Goal: Communication & Community: Answer question/provide support

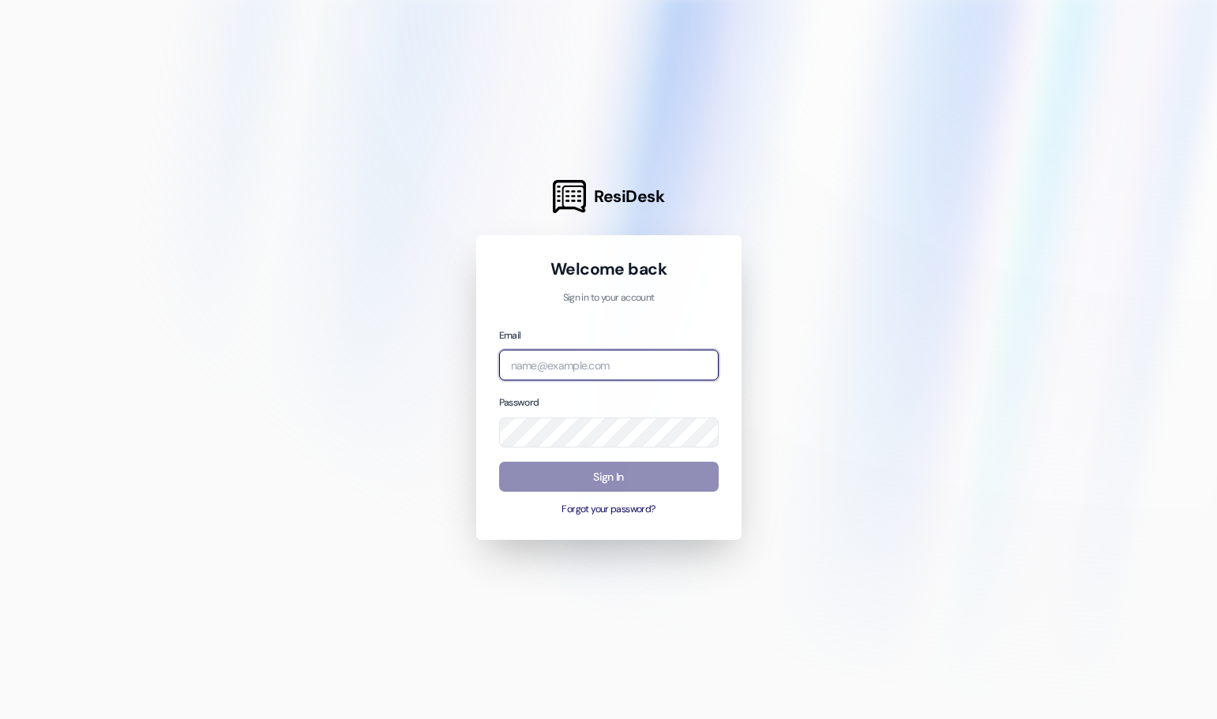
type input "[EMAIL_ADDRESS][DOMAIN_NAME]"
click at [573, 481] on button "Sign In" at bounding box center [608, 477] width 219 height 31
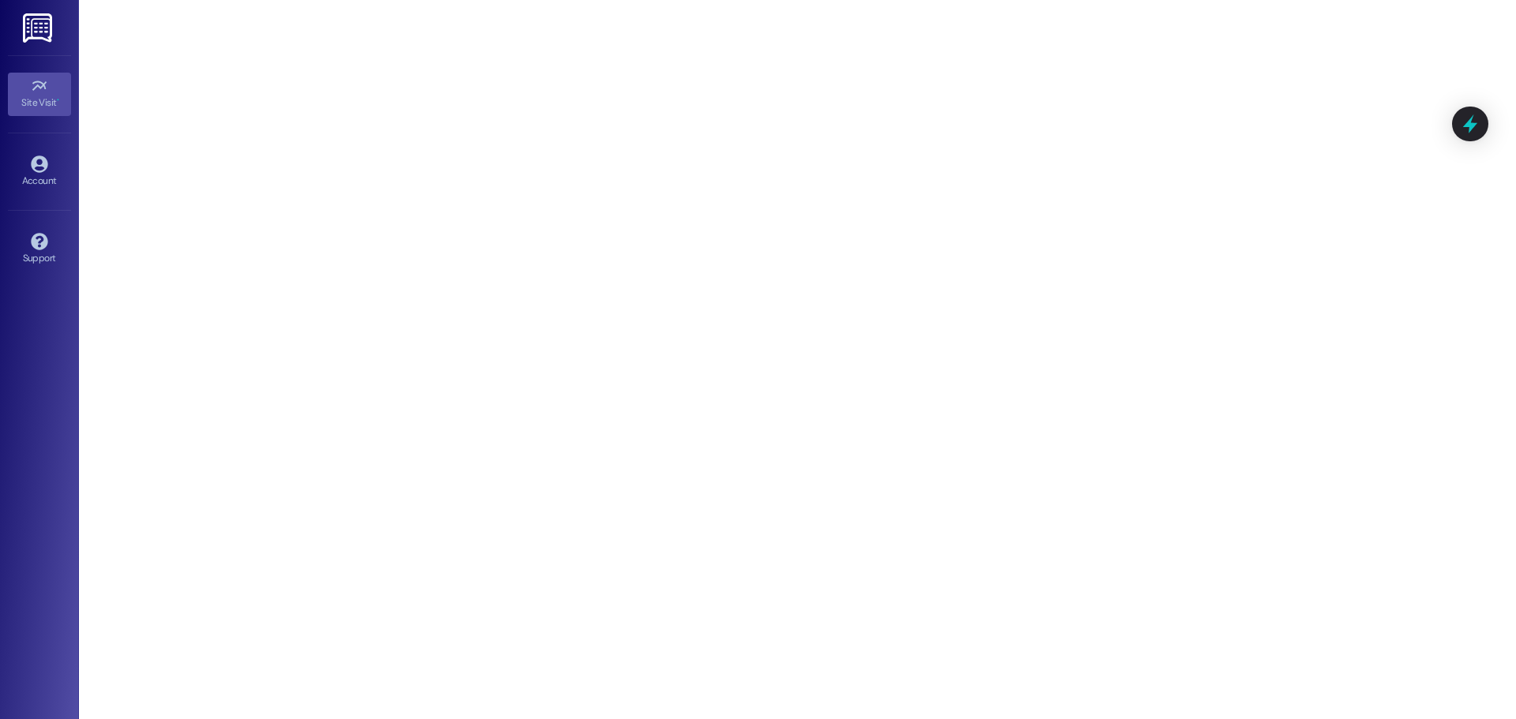
click at [33, 93] on icon at bounding box center [39, 85] width 17 height 17
click at [45, 41] on img at bounding box center [39, 27] width 32 height 29
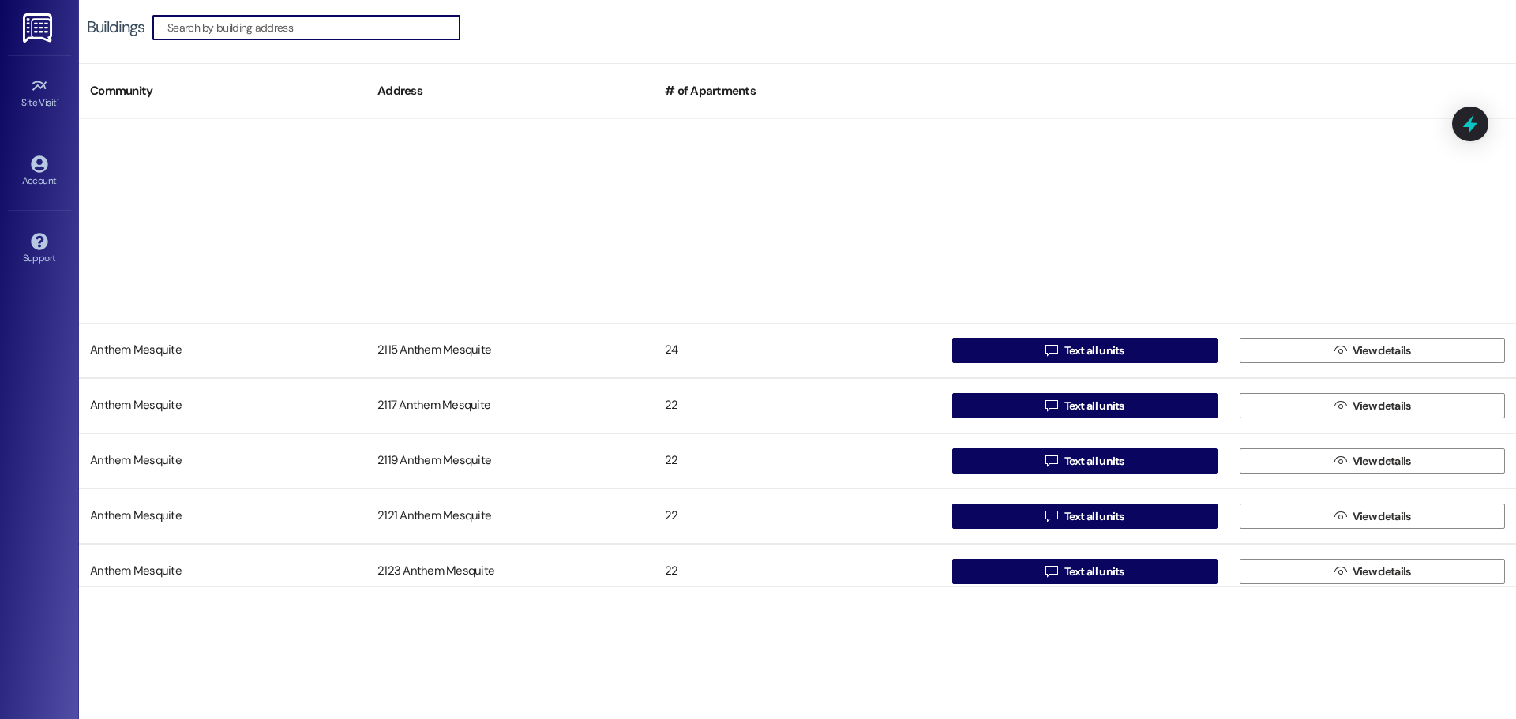
scroll to position [474, 0]
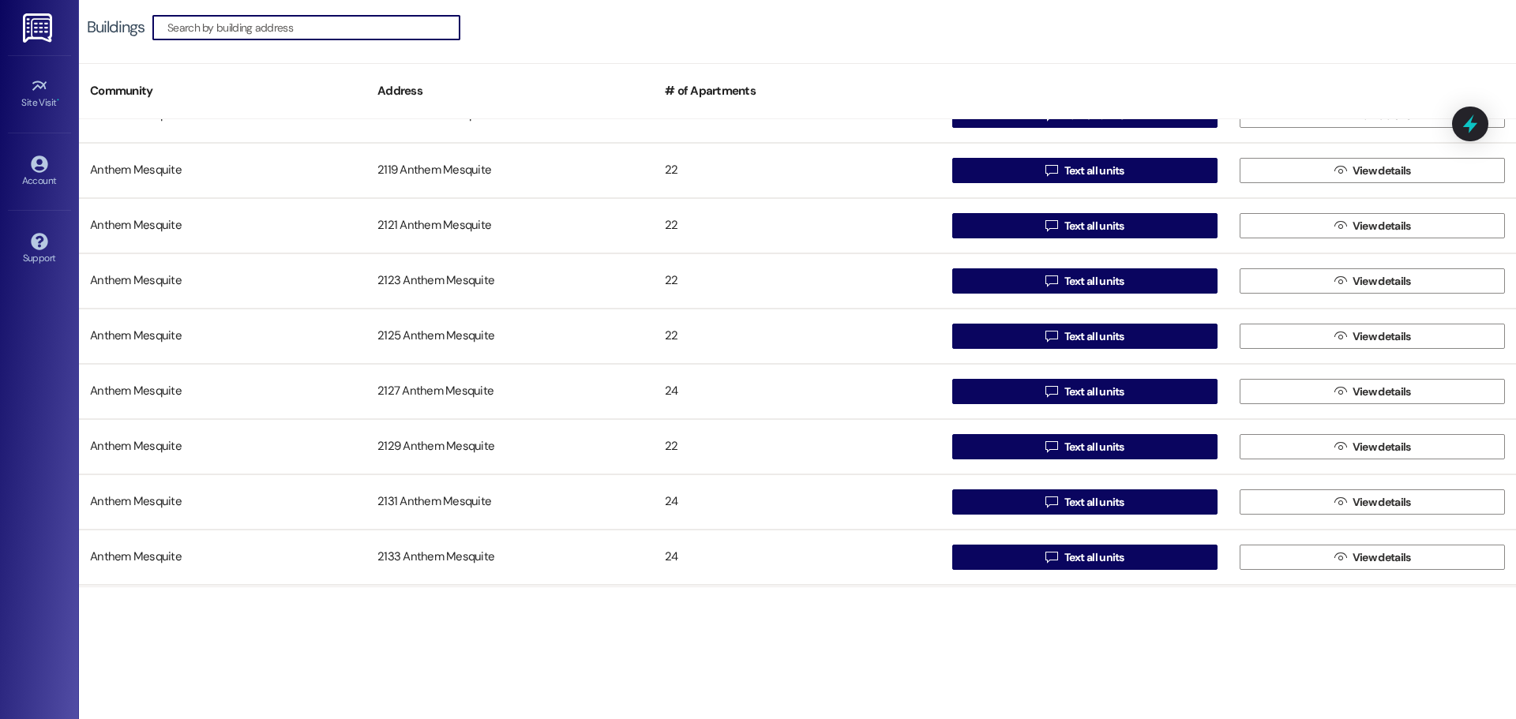
click at [216, 34] on input at bounding box center [313, 28] width 292 height 22
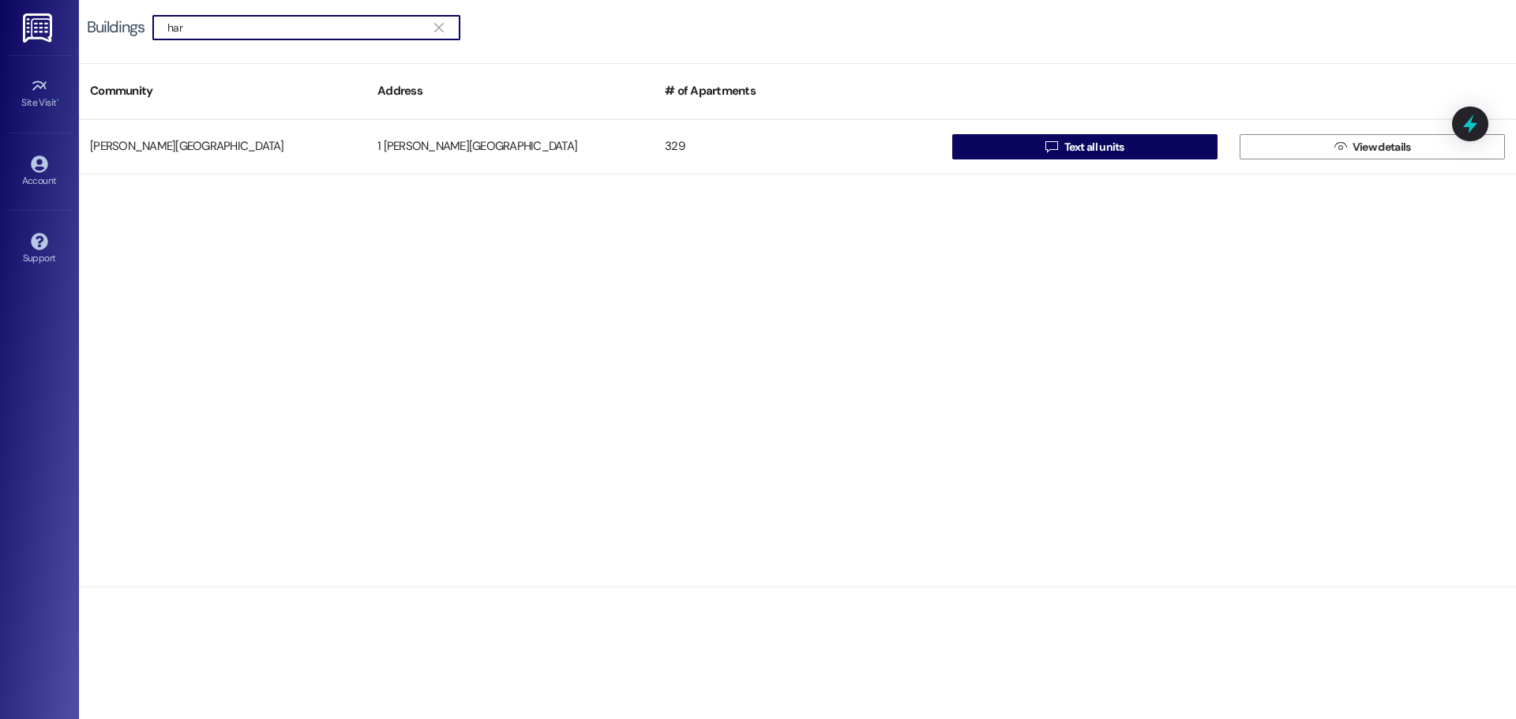
scroll to position [0, 0]
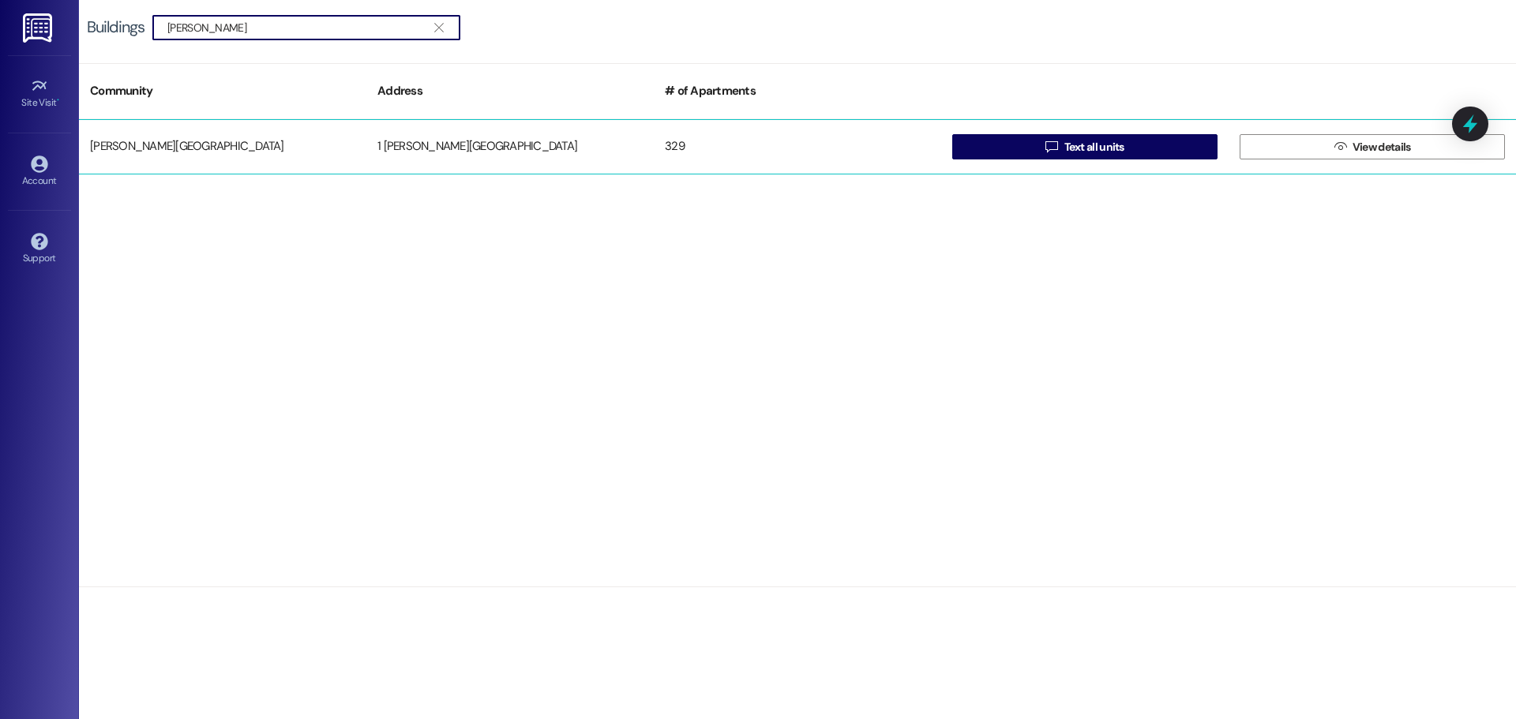
type input "[PERSON_NAME]"
click at [137, 151] on div "[PERSON_NAME][GEOGRAPHIC_DATA]" at bounding box center [222, 147] width 287 height 32
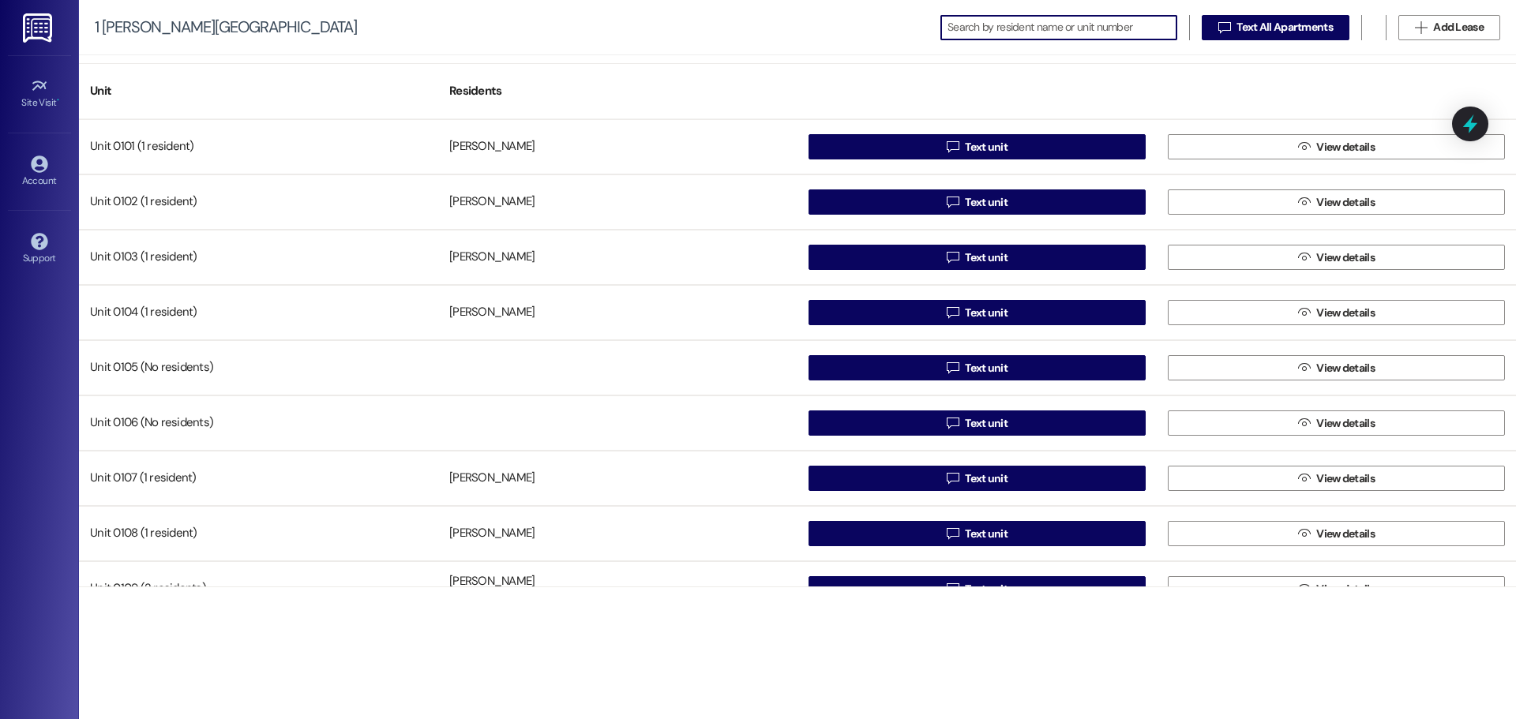
click at [972, 34] on input at bounding box center [1061, 28] width 229 height 22
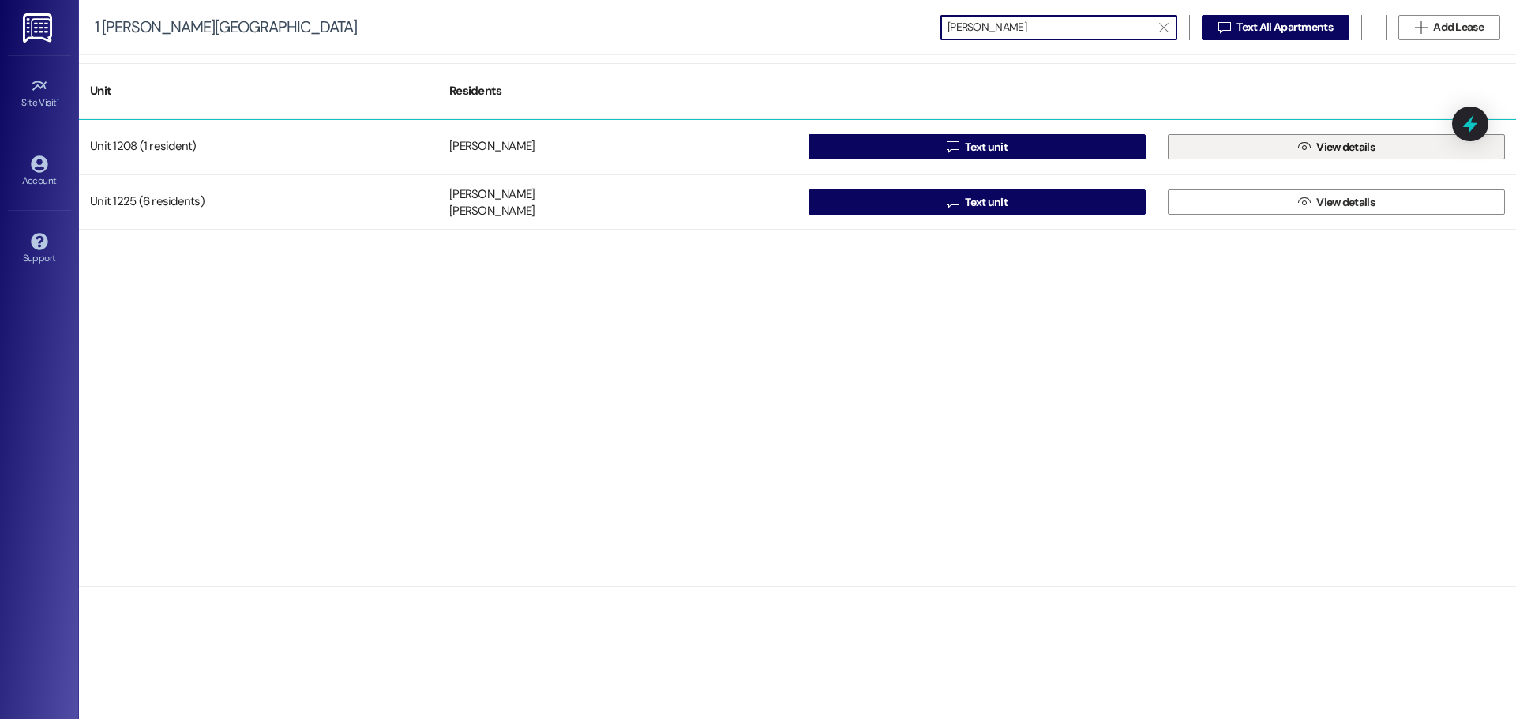
type input "[PERSON_NAME]"
click at [1216, 148] on icon "" at bounding box center [1304, 147] width 12 height 13
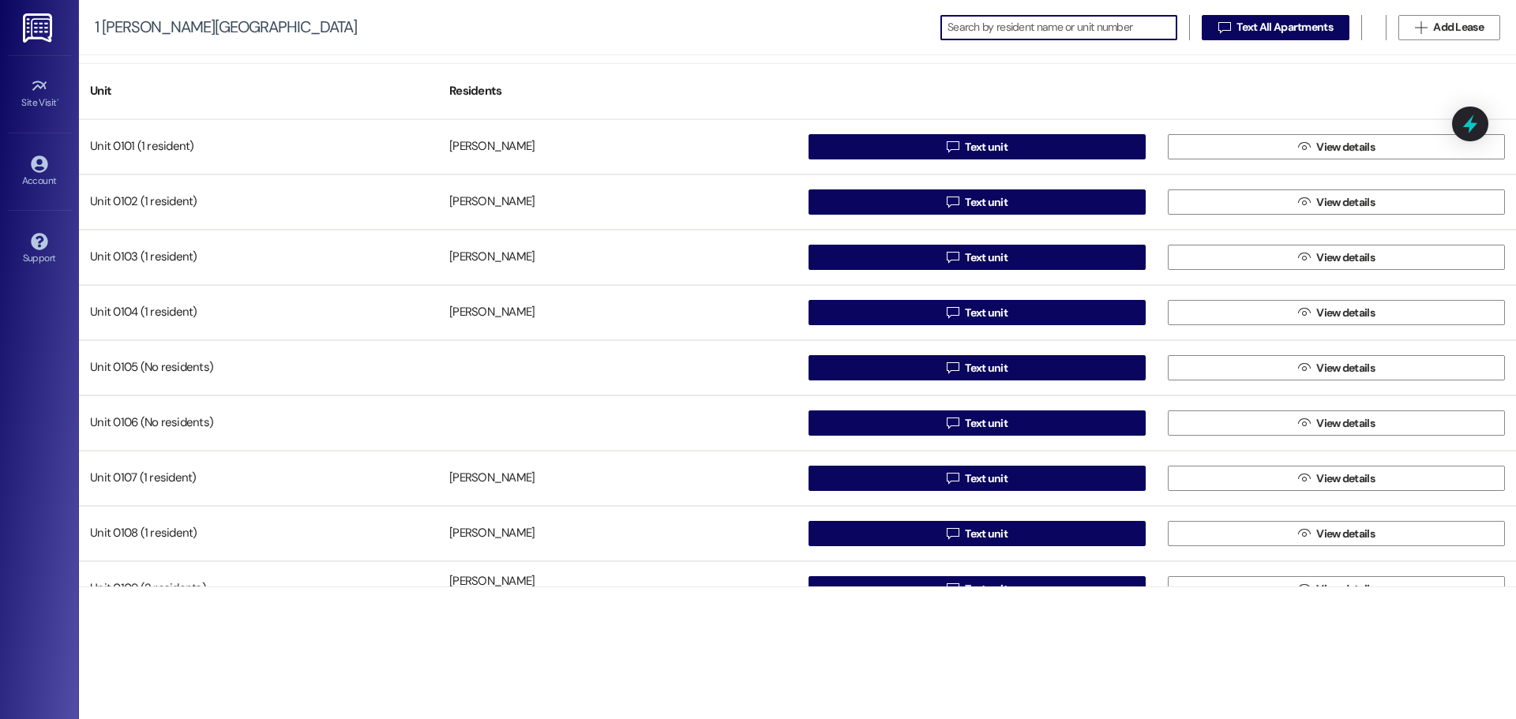
click at [1000, 26] on input at bounding box center [1061, 28] width 229 height 22
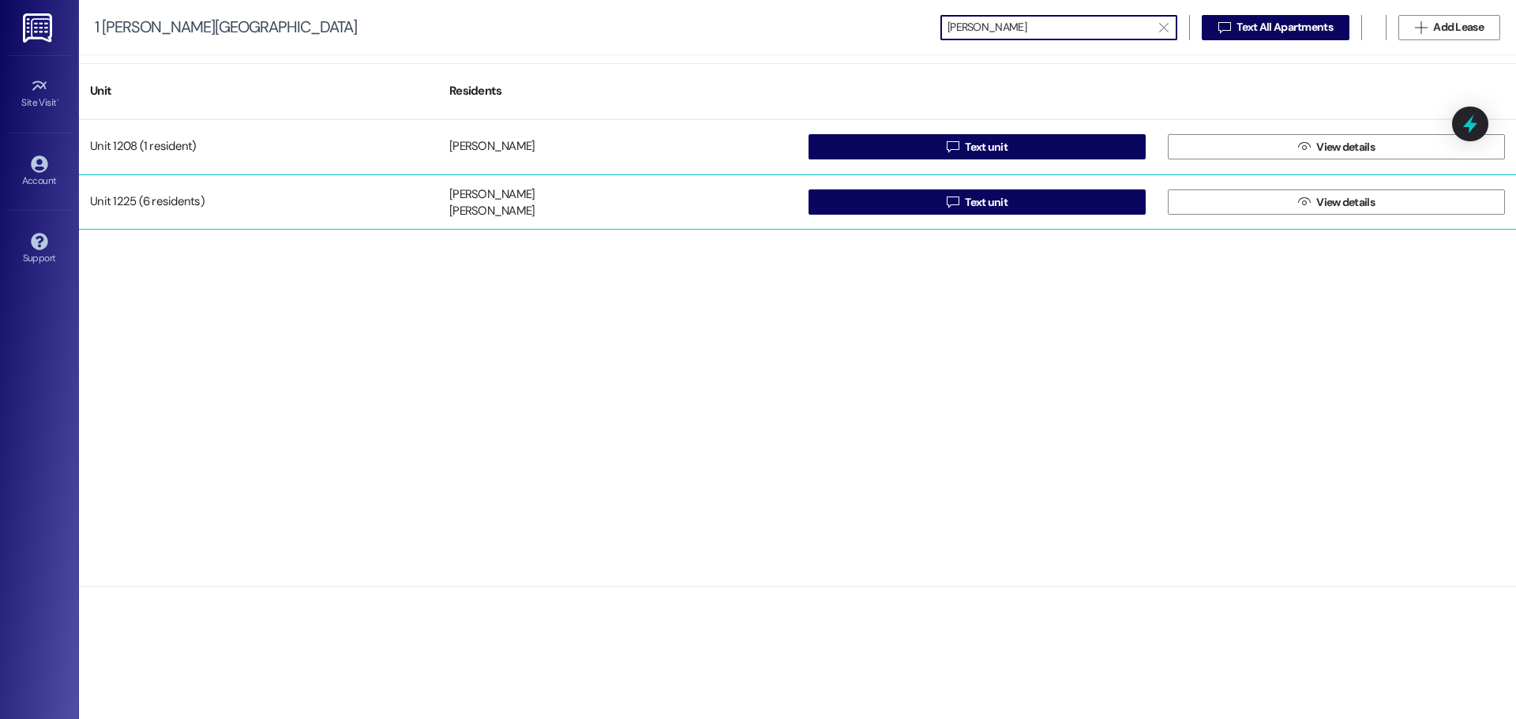
type input "[PERSON_NAME]"
click at [198, 189] on div "Unit 1225 (6 residents)" at bounding box center [258, 202] width 359 height 32
click at [132, 198] on div "Unit 1225 (6 residents)" at bounding box center [258, 202] width 359 height 32
click at [140, 207] on div "Unit 1225 (6 residents)" at bounding box center [258, 202] width 359 height 32
click at [510, 189] on div "[PERSON_NAME]" at bounding box center [491, 194] width 85 height 17
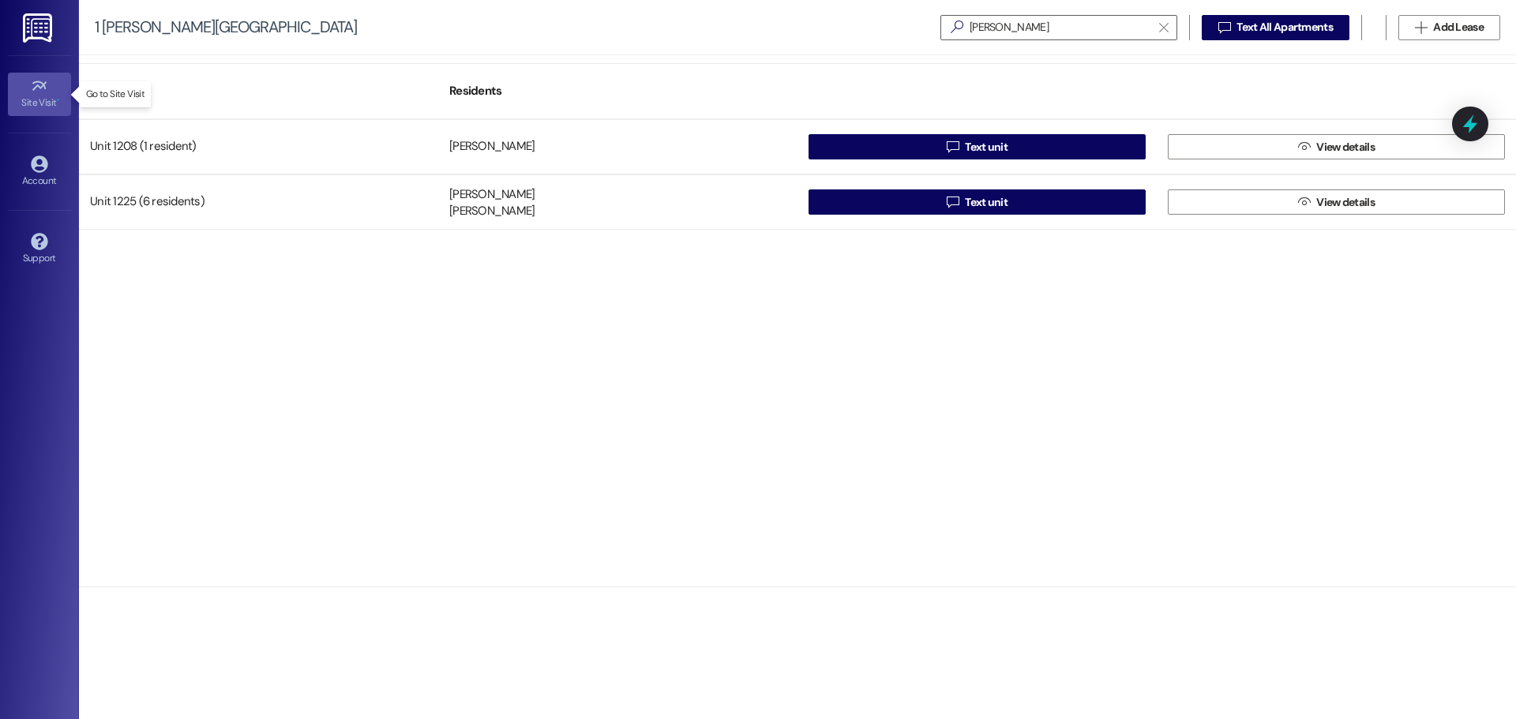
click at [39, 99] on div "Site Visit •" at bounding box center [39, 103] width 79 height 16
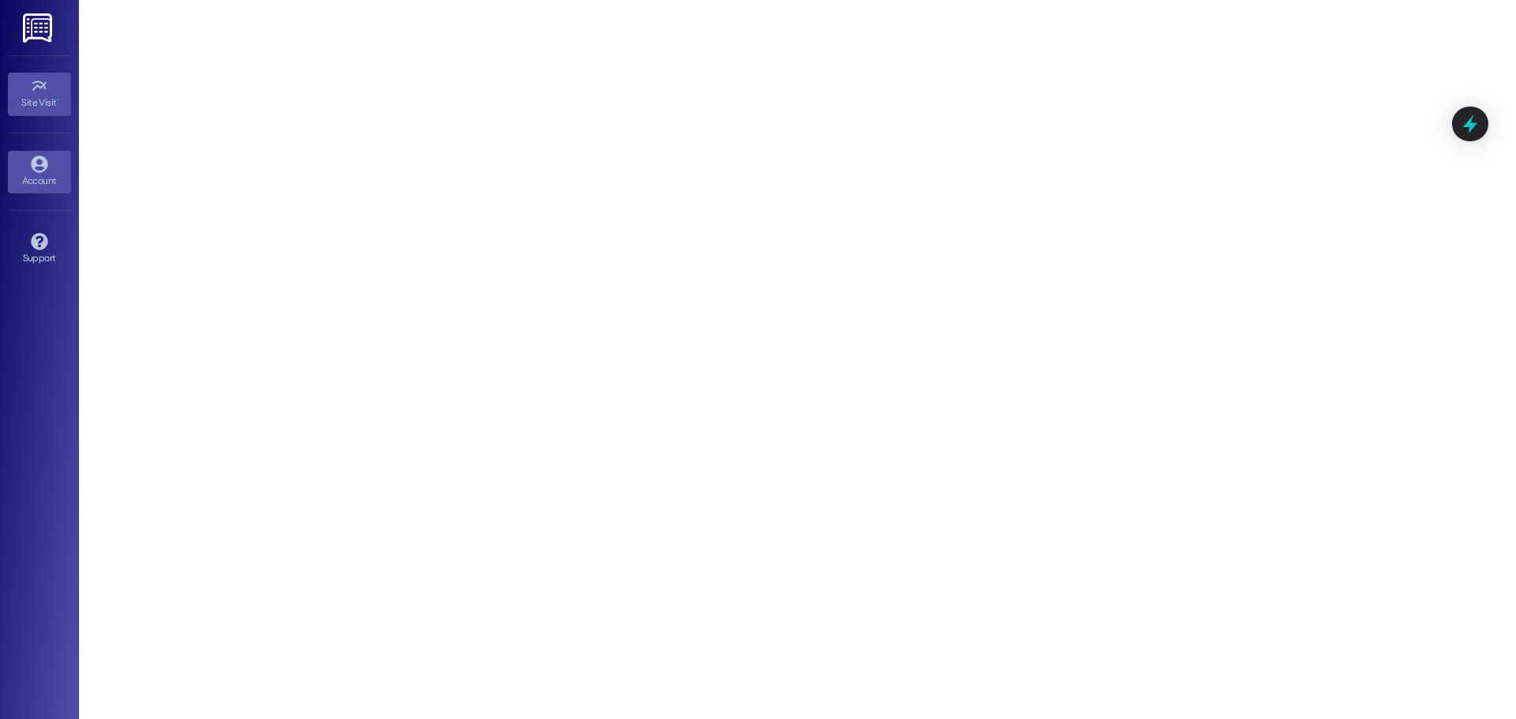
click at [43, 162] on icon at bounding box center [39, 164] width 17 height 17
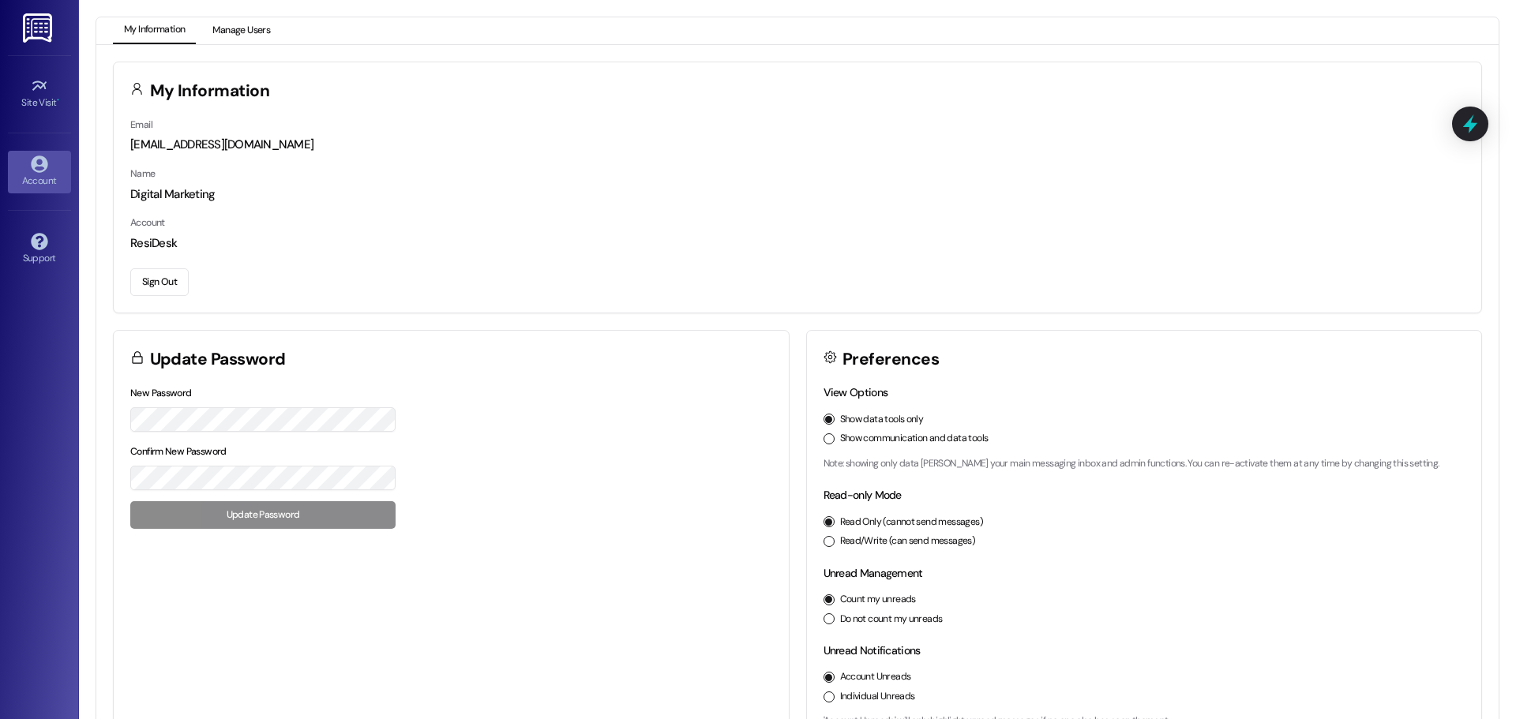
click at [267, 41] on button "Manage Users" at bounding box center [241, 30] width 80 height 27
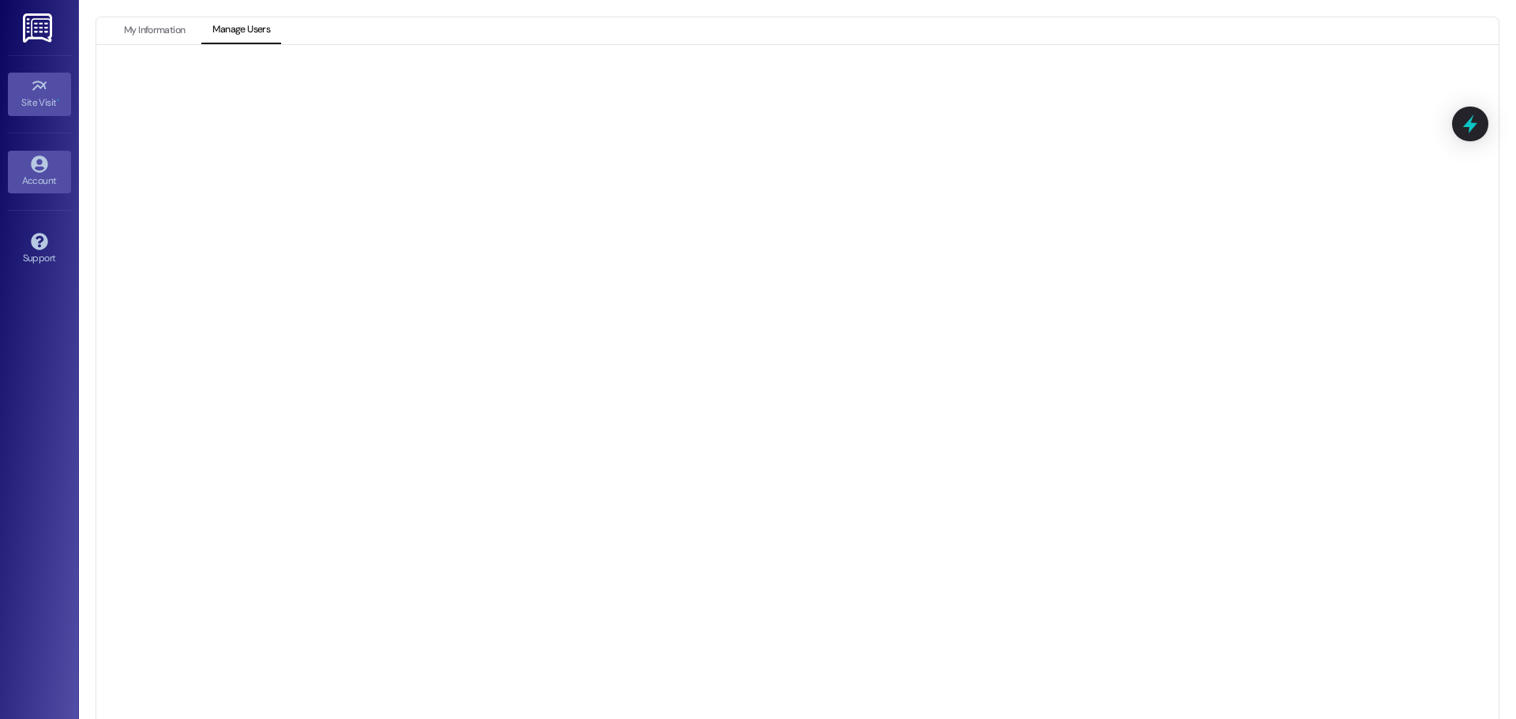
click at [40, 102] on div "Site Visit •" at bounding box center [39, 103] width 79 height 16
click at [52, 95] on div "Site Visit •" at bounding box center [39, 103] width 79 height 16
click at [25, 158] on link "Account" at bounding box center [39, 172] width 63 height 43
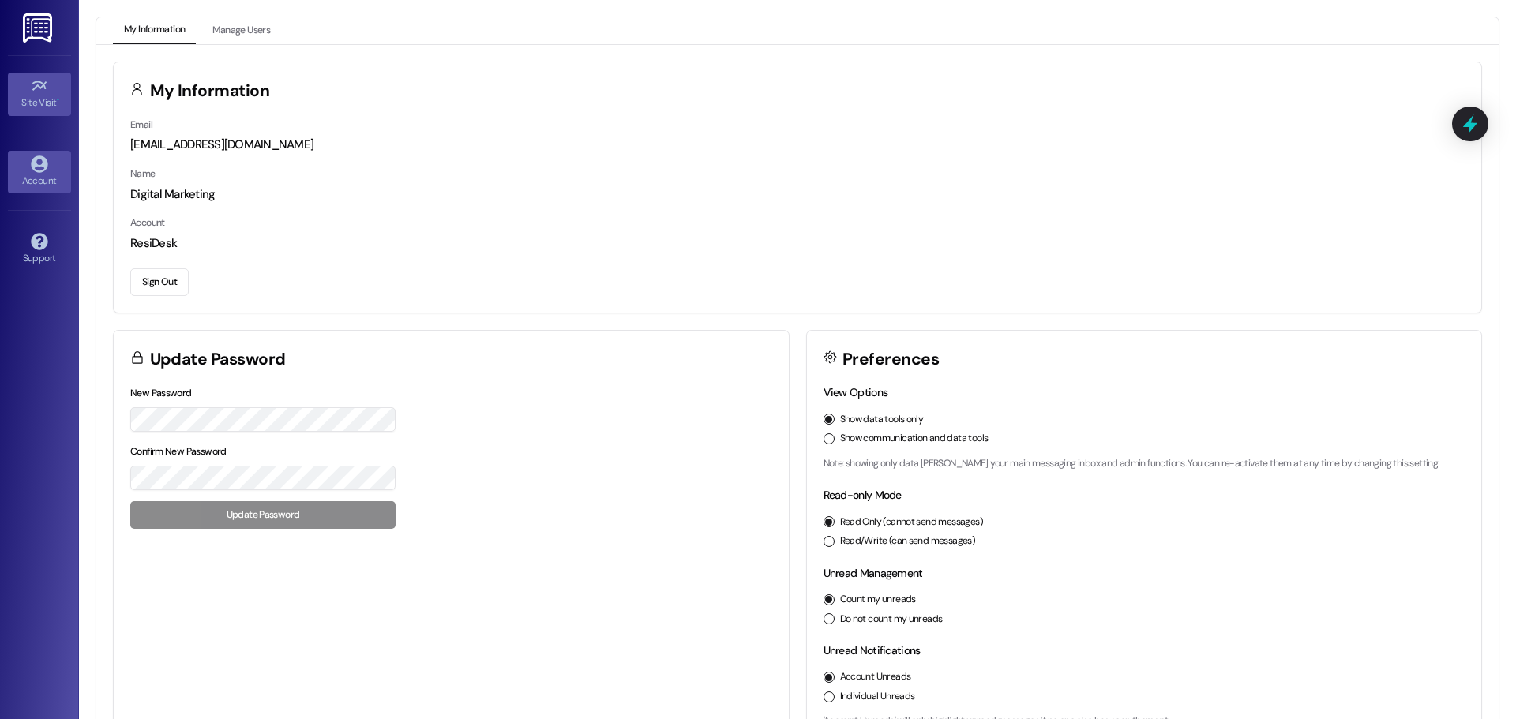
click at [30, 97] on div "Site Visit •" at bounding box center [39, 103] width 79 height 16
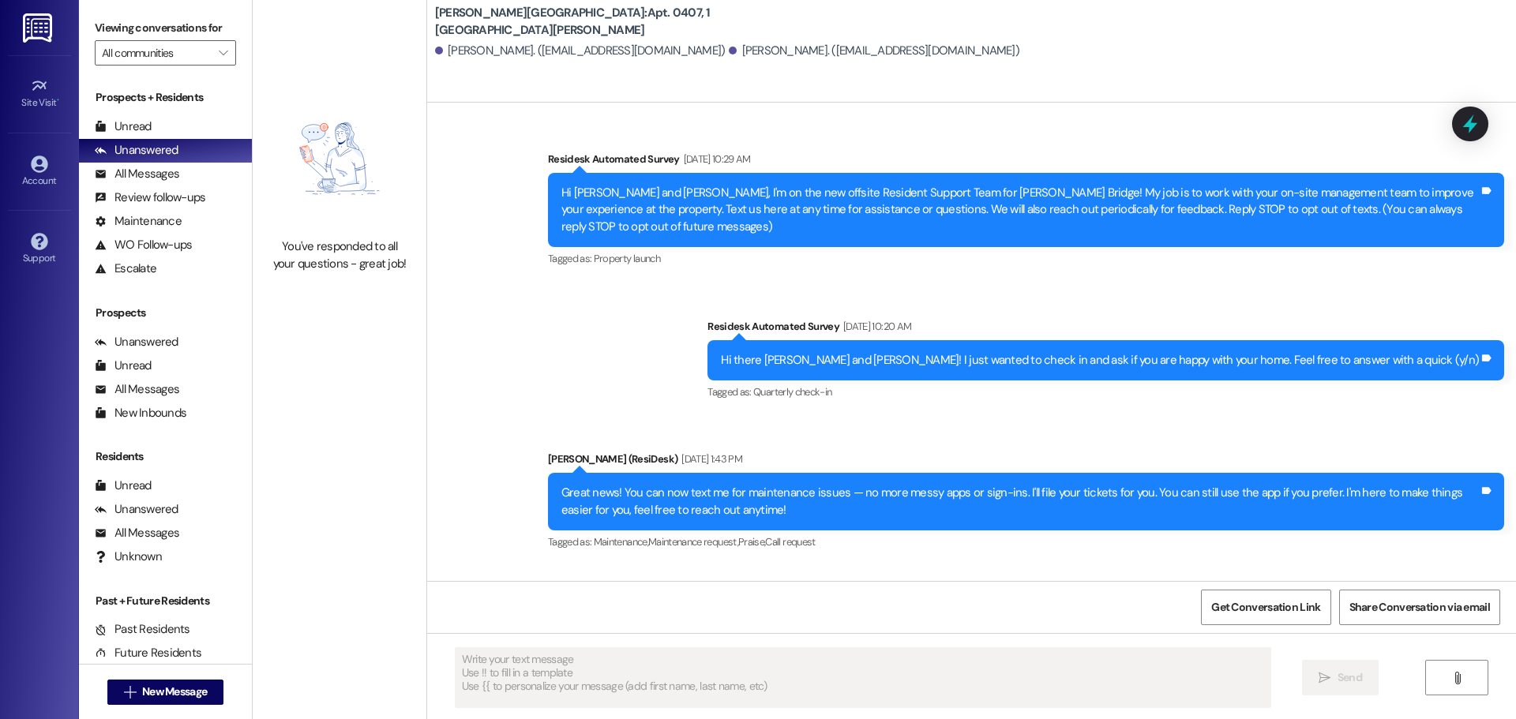
type textarea "Fetching suggested responses. Please feel free to read through the conversation…"
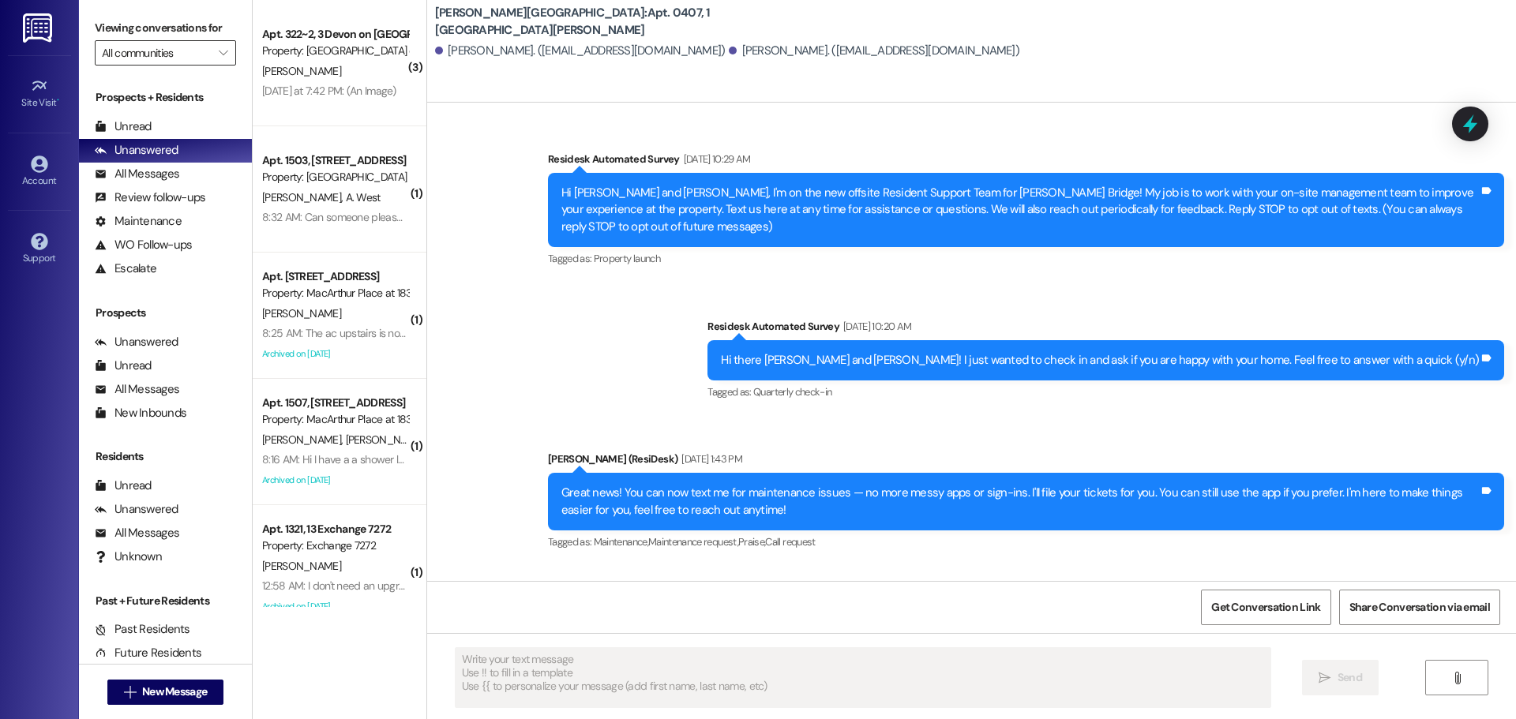
type textarea "Fetching suggested responses. Please feel free to read through the conversation…"
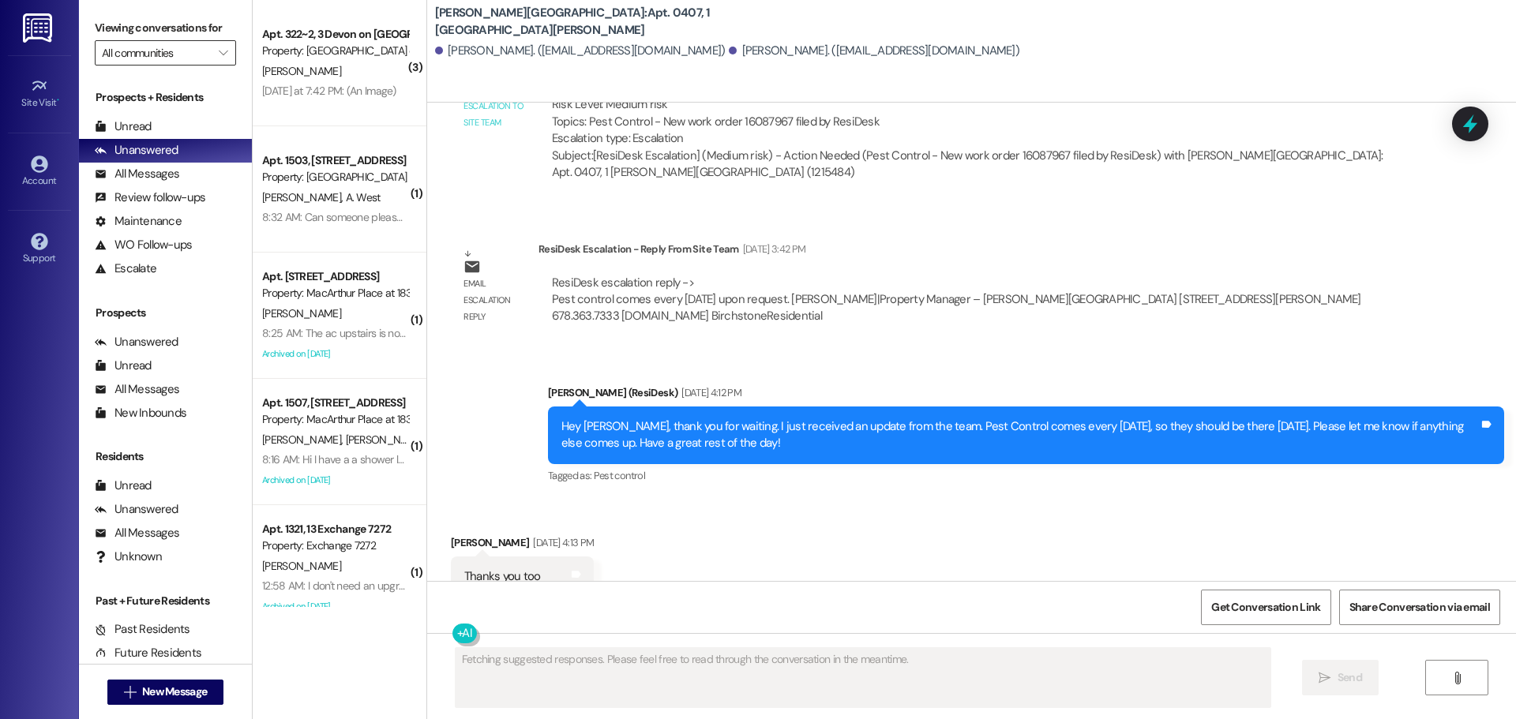
scroll to position [8417, 0]
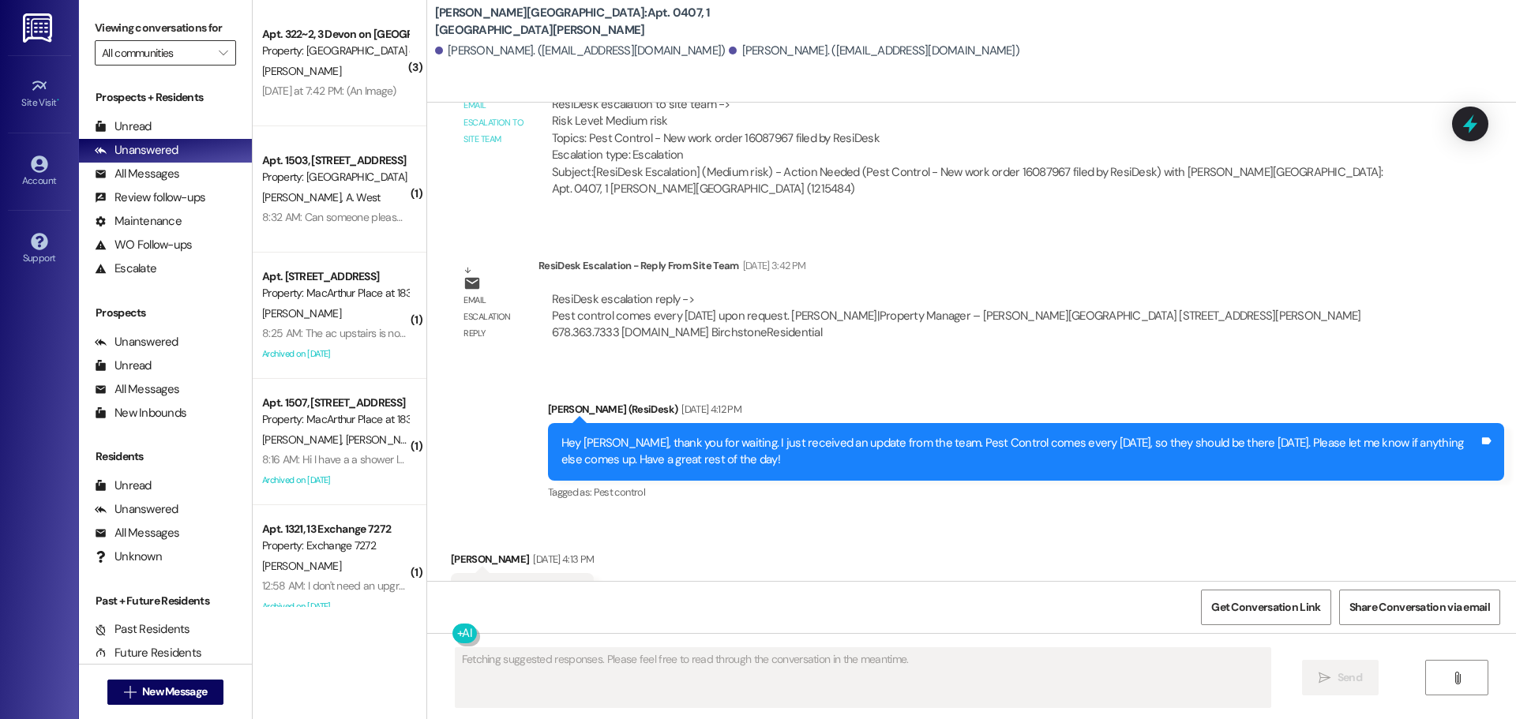
click at [193, 51] on input "All communities" at bounding box center [156, 52] width 109 height 25
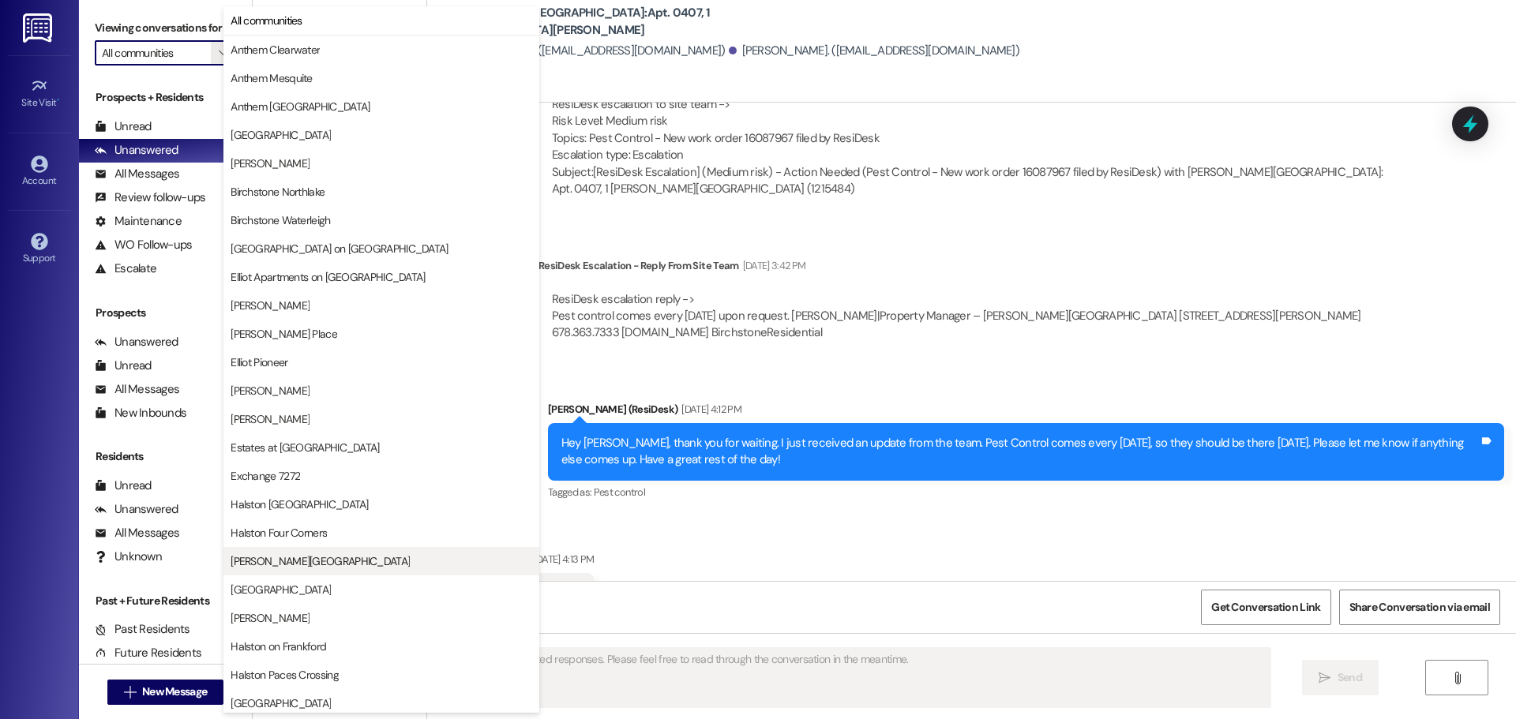
click at [306, 557] on span "[PERSON_NAME][GEOGRAPHIC_DATA]" at bounding box center [320, 561] width 179 height 16
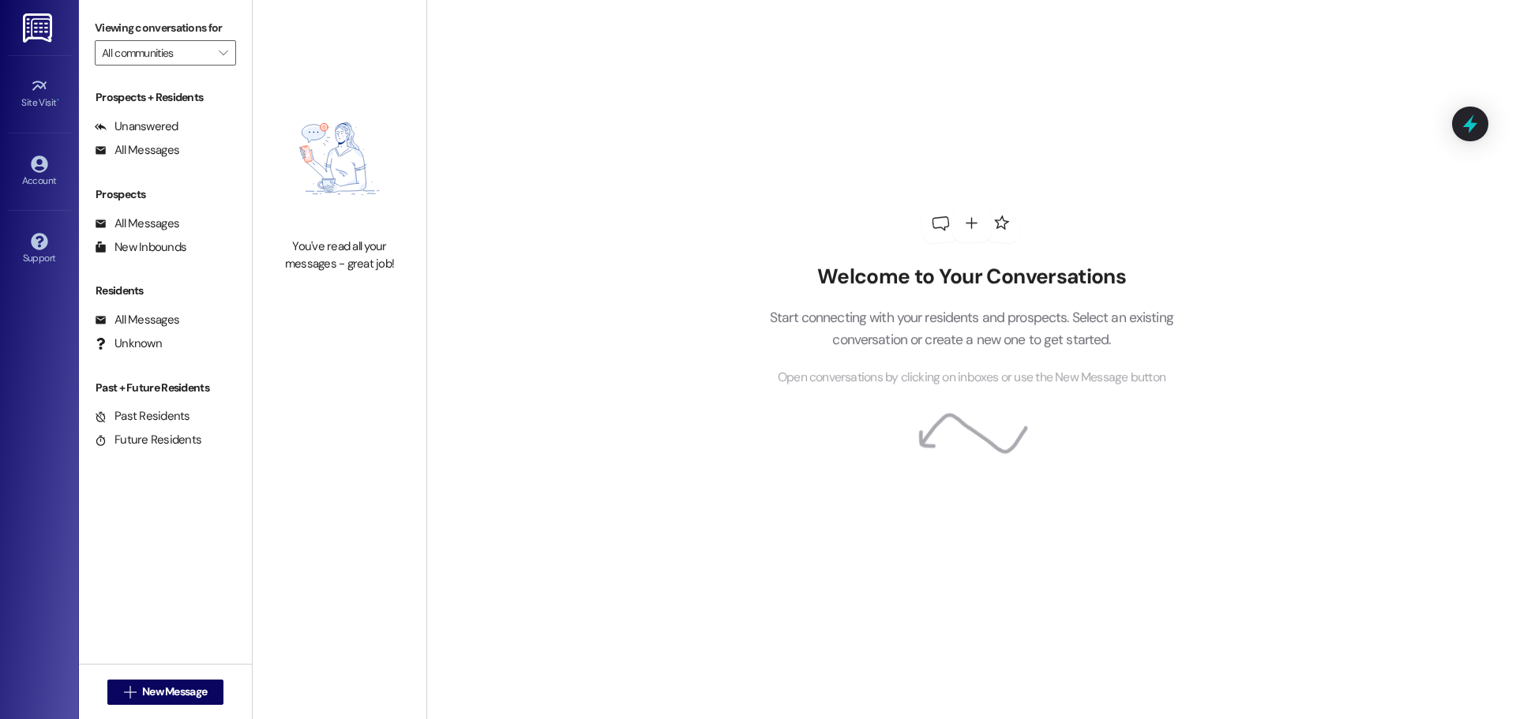
type input "[PERSON_NAME][GEOGRAPHIC_DATA]"
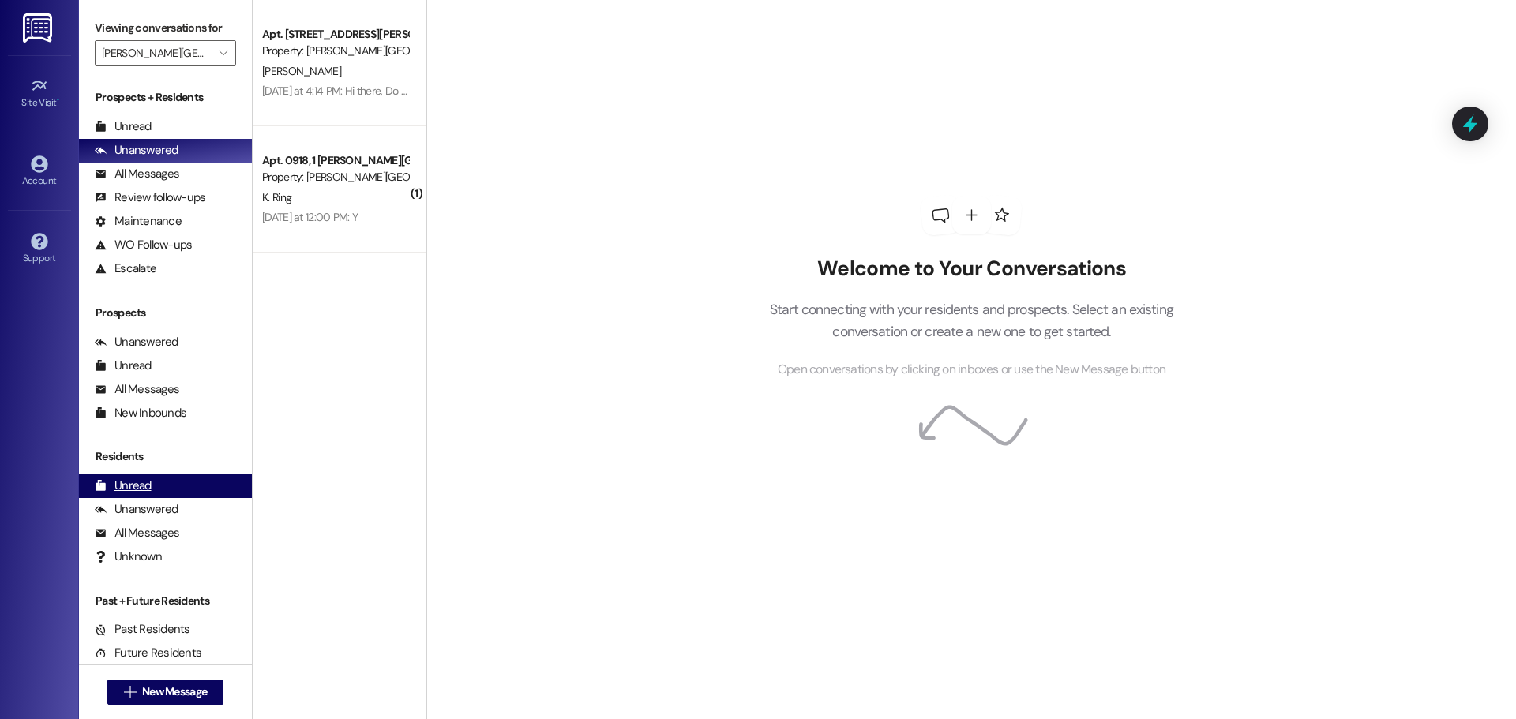
scroll to position [32, 0]
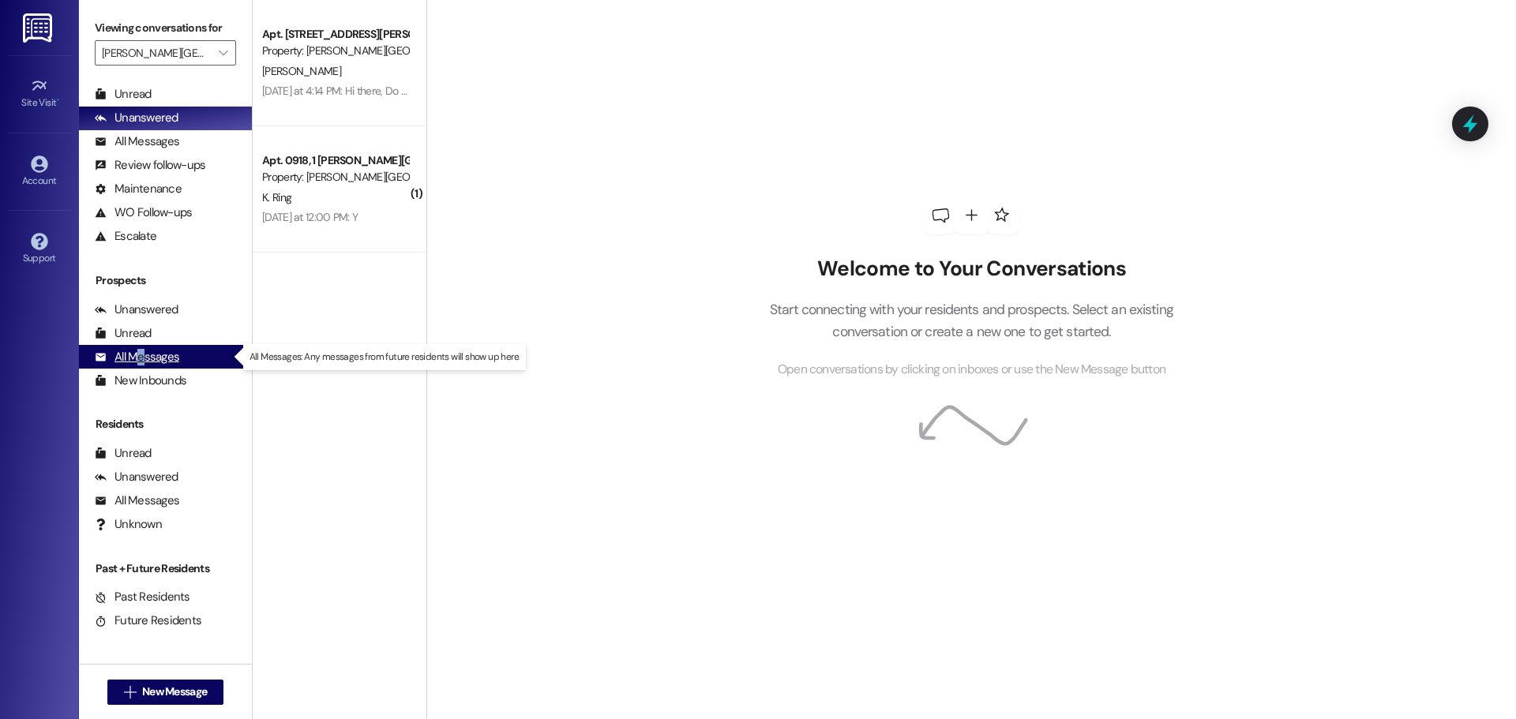
click at [141, 357] on div "All Messages" at bounding box center [137, 357] width 84 height 17
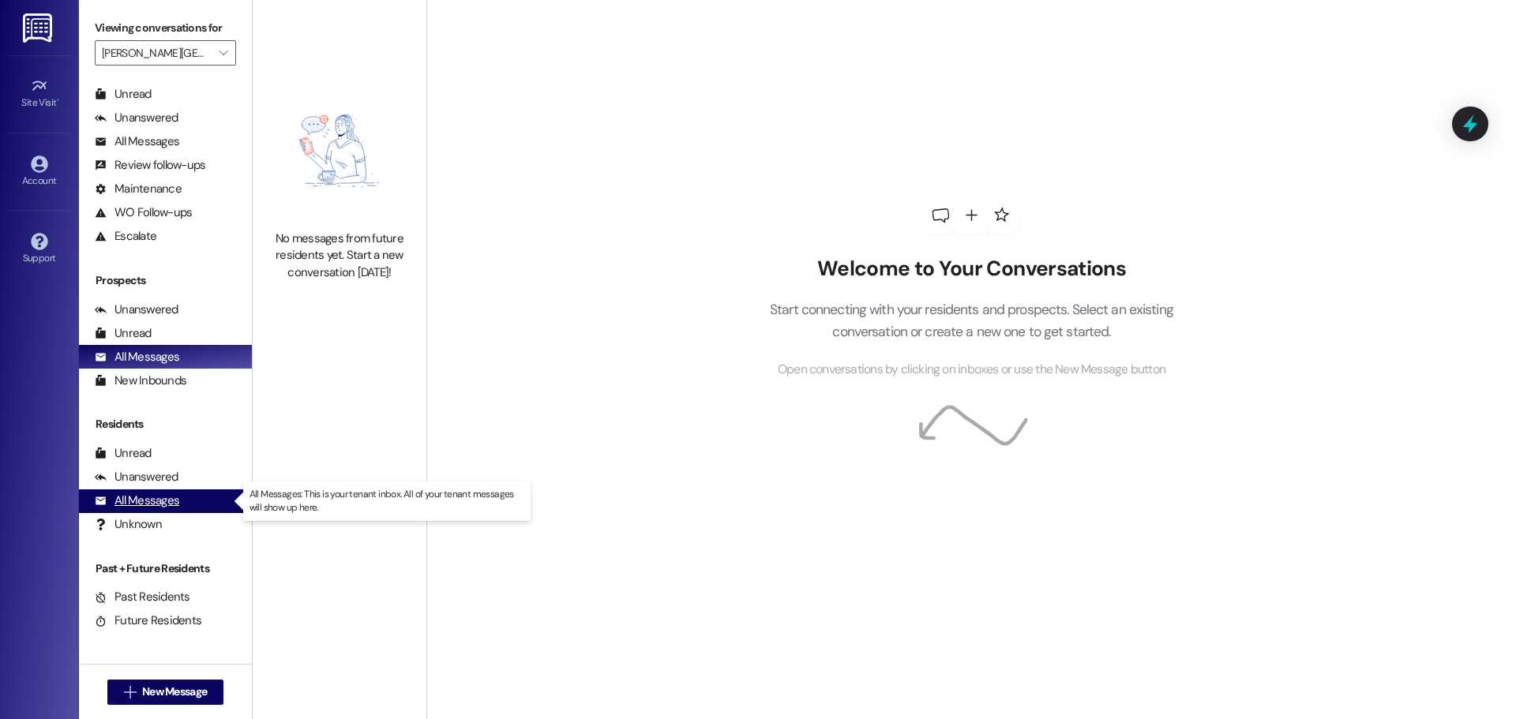
click at [156, 495] on div "All Messages" at bounding box center [137, 501] width 84 height 17
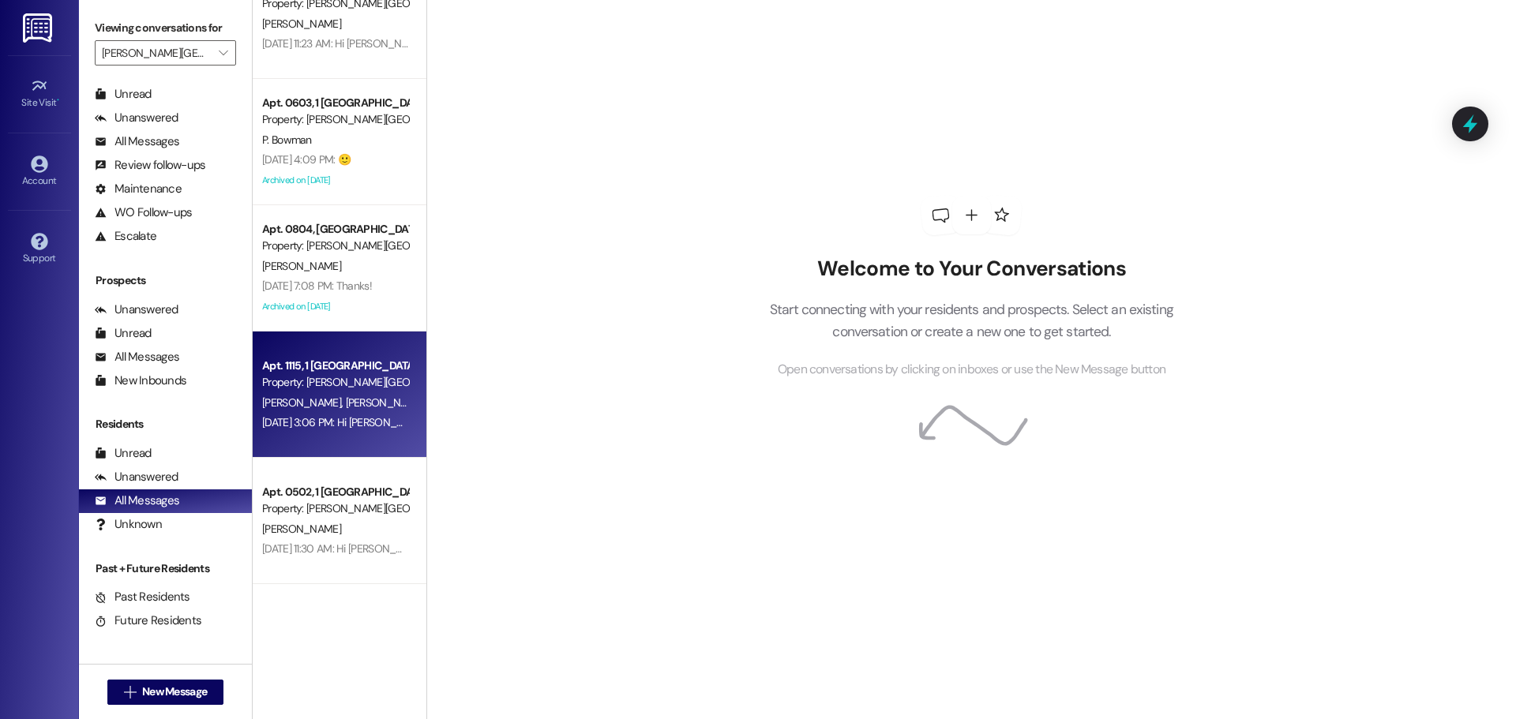
click at [347, 368] on div "Apt. 1115, 1 Halston Harris Bridge" at bounding box center [335, 366] width 146 height 17
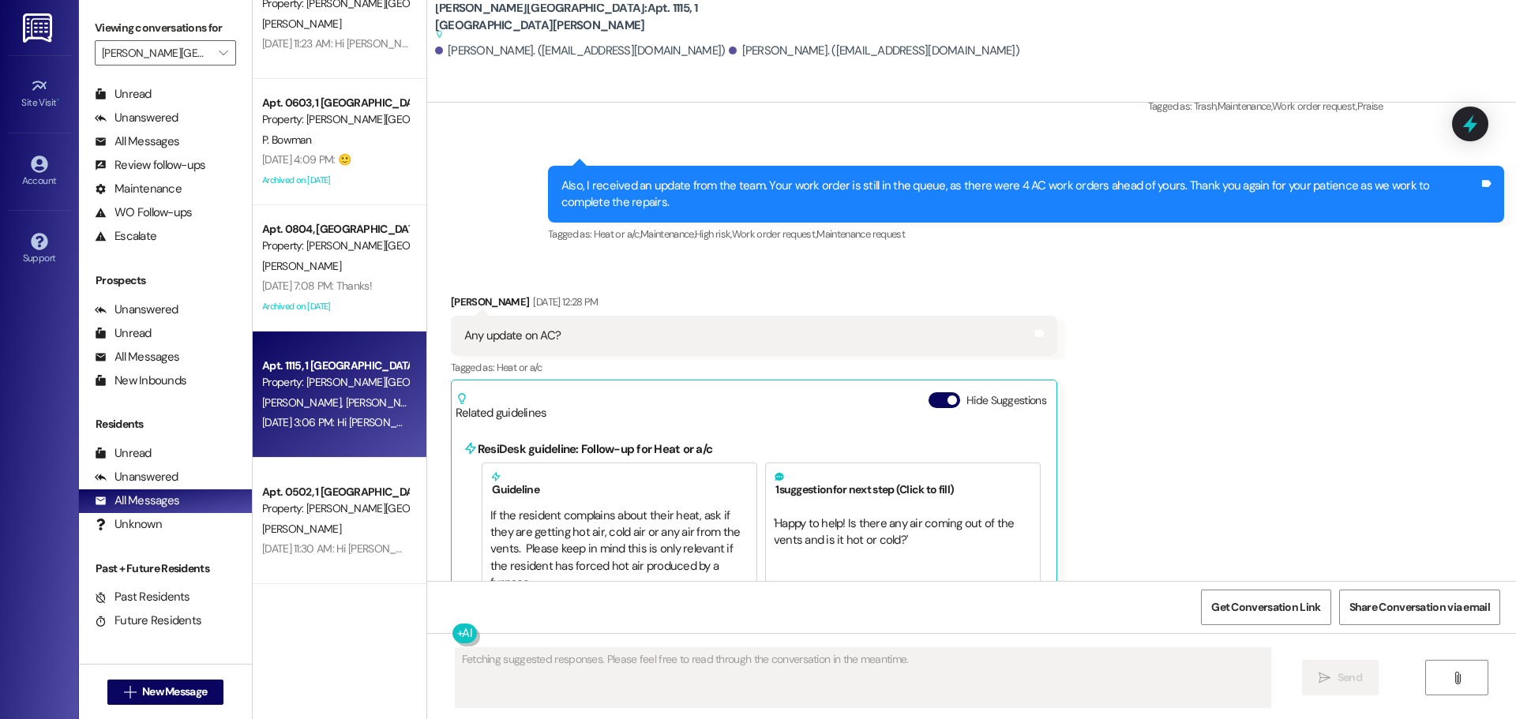
scroll to position [5017, 0]
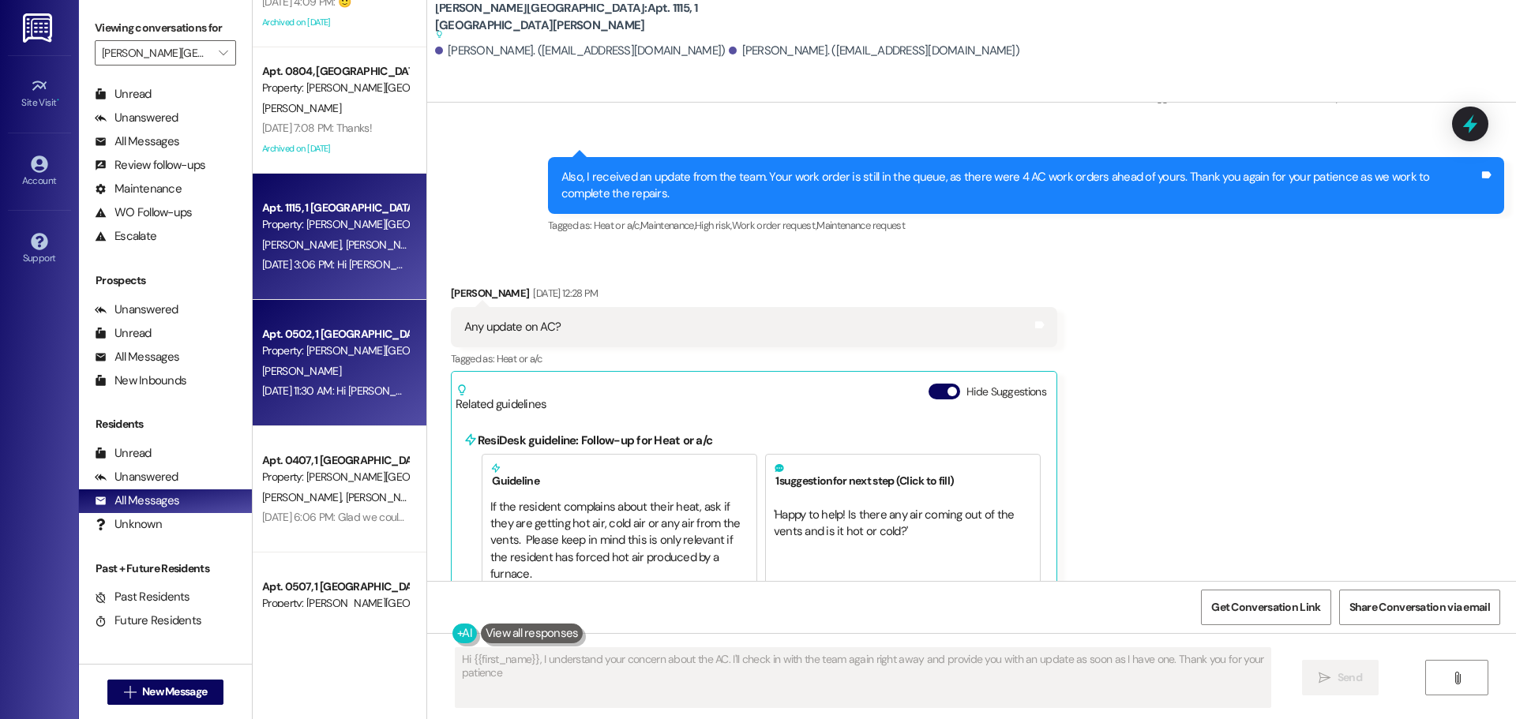
type textarea "Hi {{first_name}}, I understand your concern about the AC. I'll check in with t…"
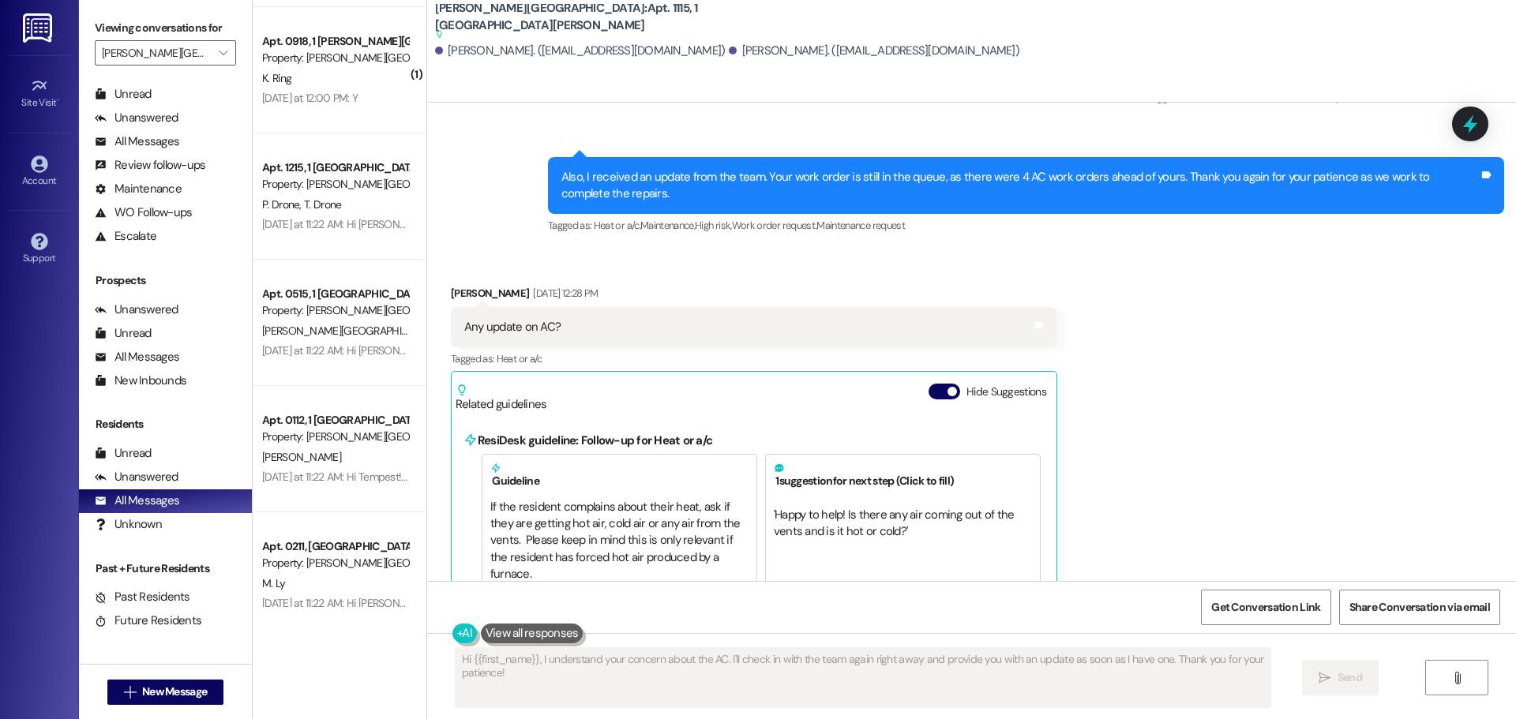
scroll to position [0, 0]
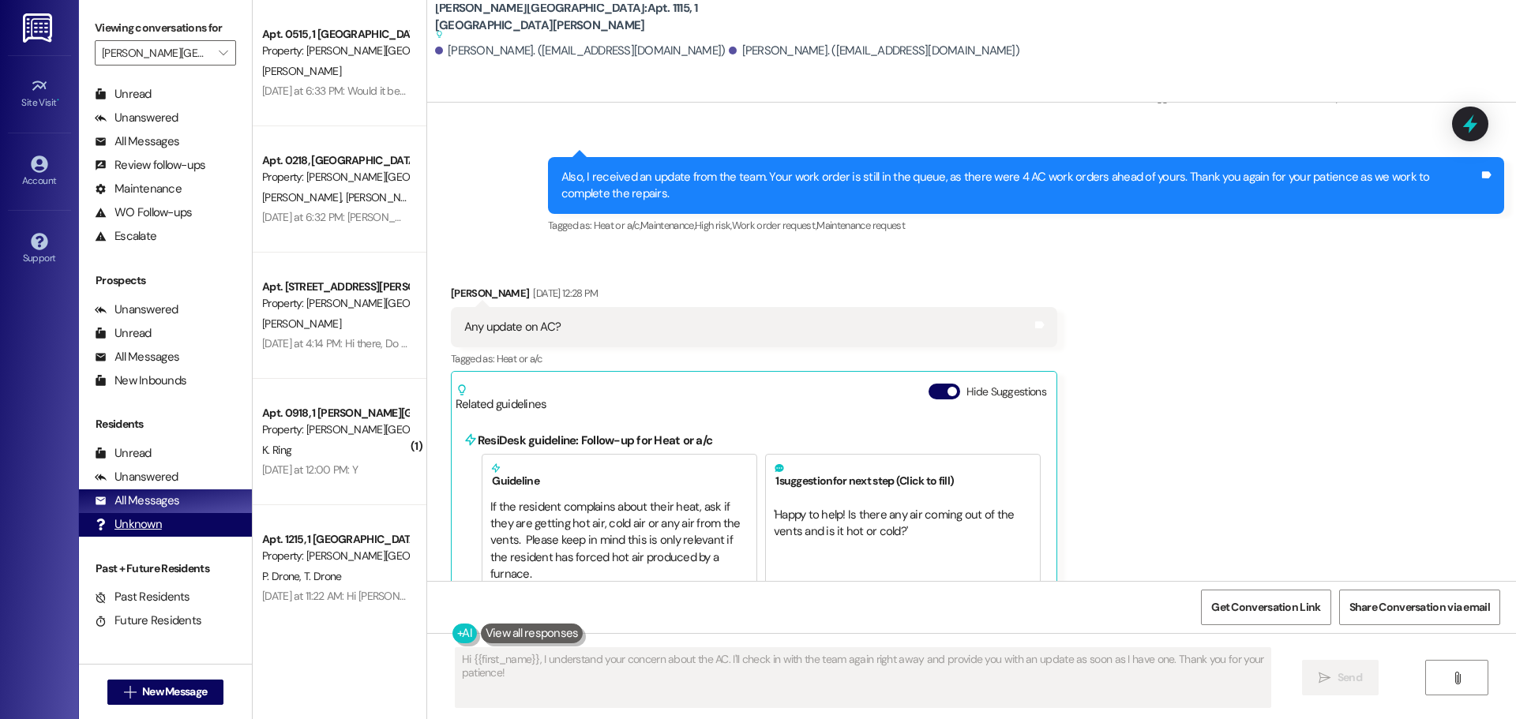
click at [154, 527] on div "Unknown" at bounding box center [128, 524] width 67 height 17
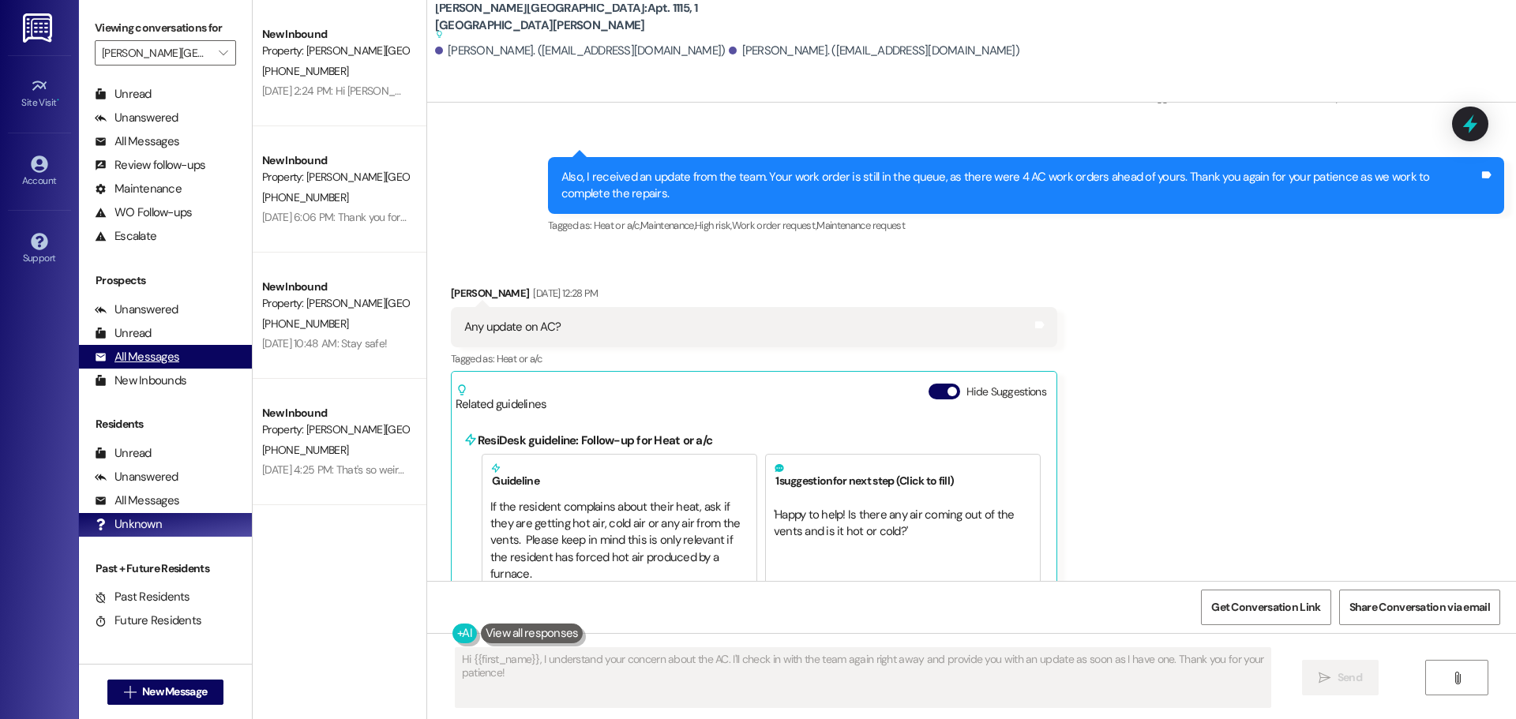
click at [154, 355] on div "All Messages" at bounding box center [137, 357] width 84 height 17
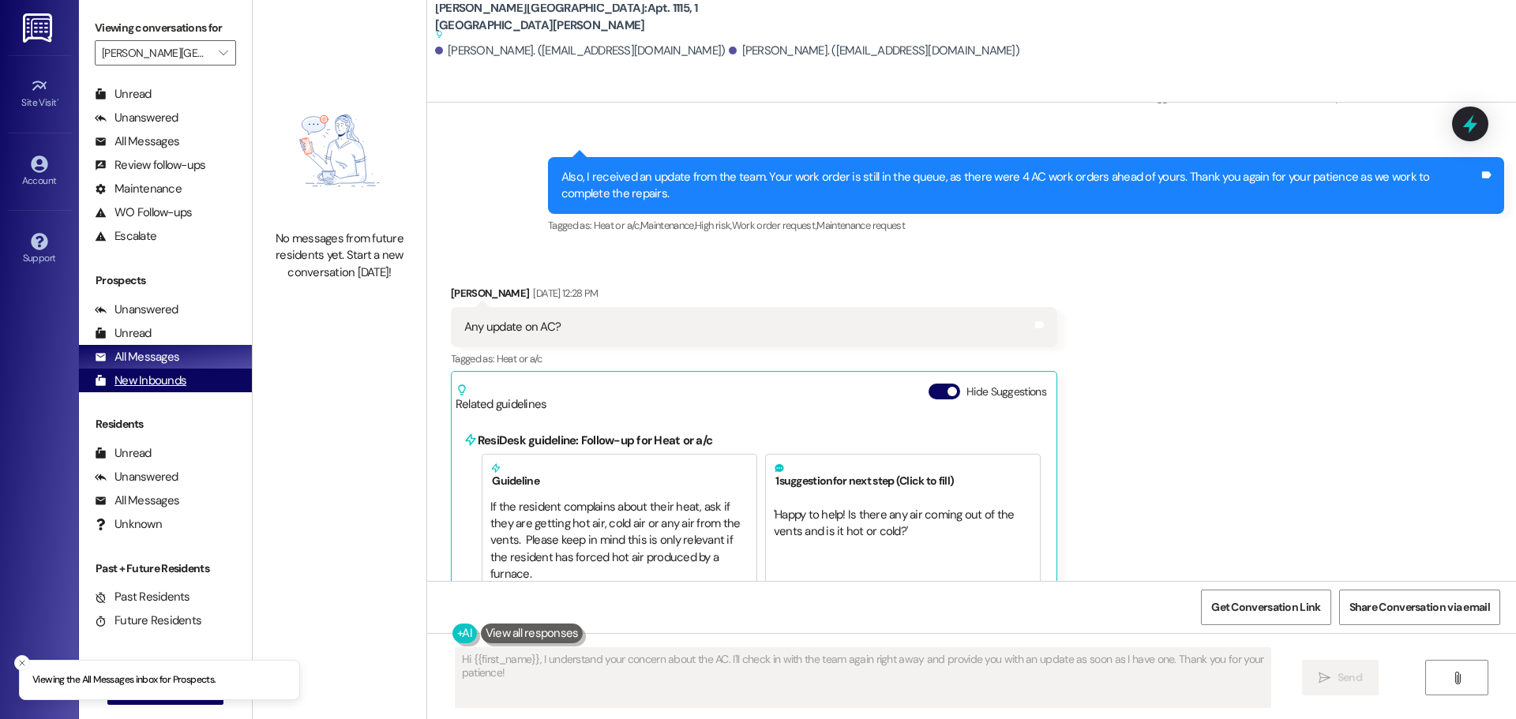
click at [149, 386] on div "New Inbounds" at bounding box center [141, 381] width 92 height 17
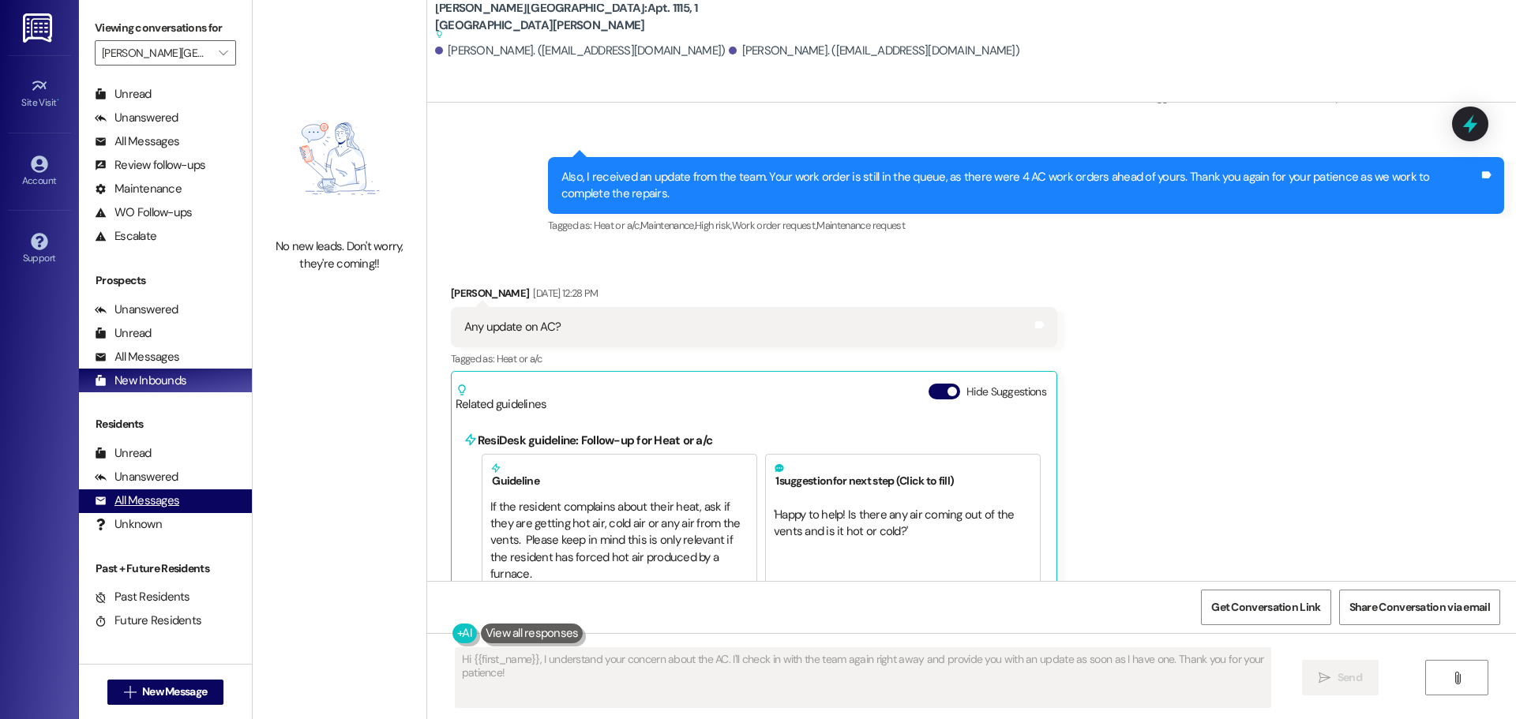
click at [144, 498] on div "All Messages" at bounding box center [137, 501] width 84 height 17
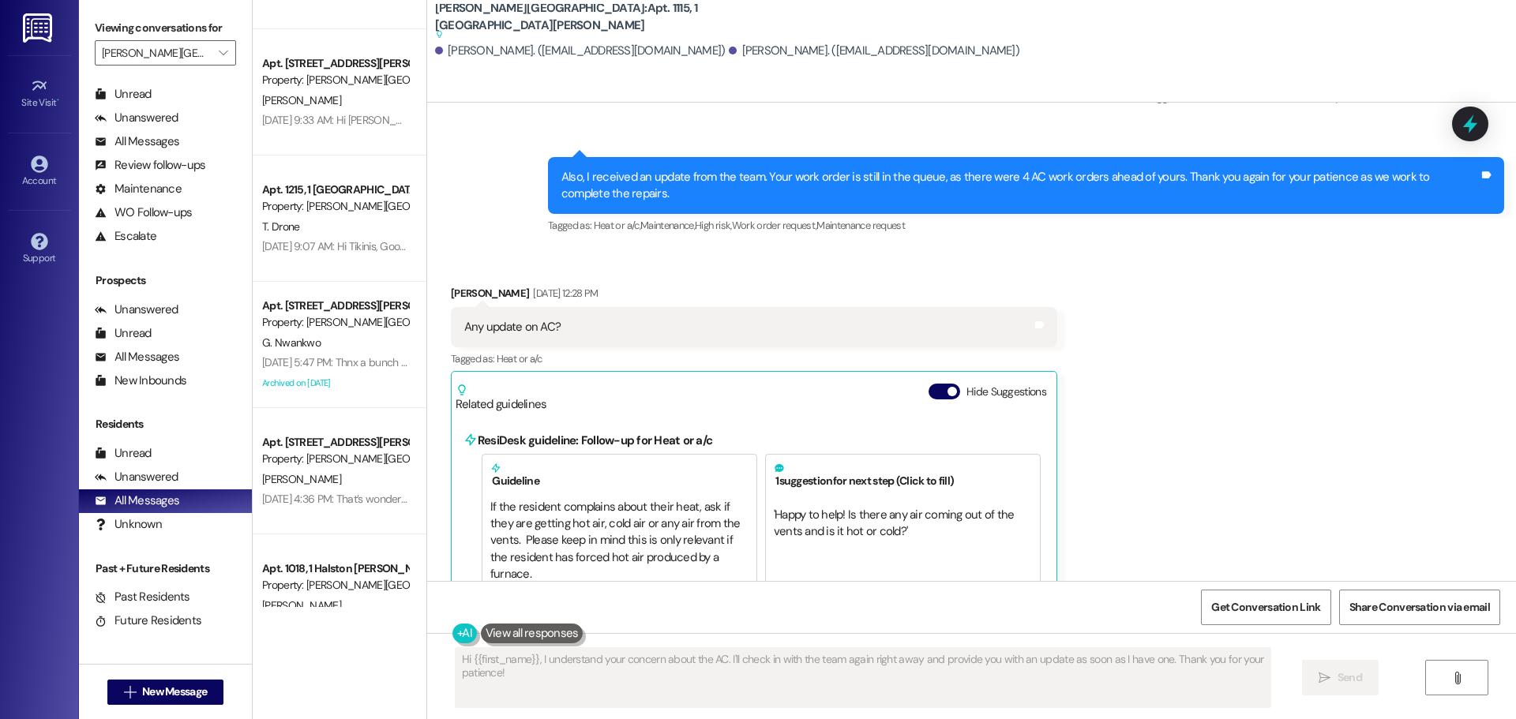
scroll to position [1579, 0]
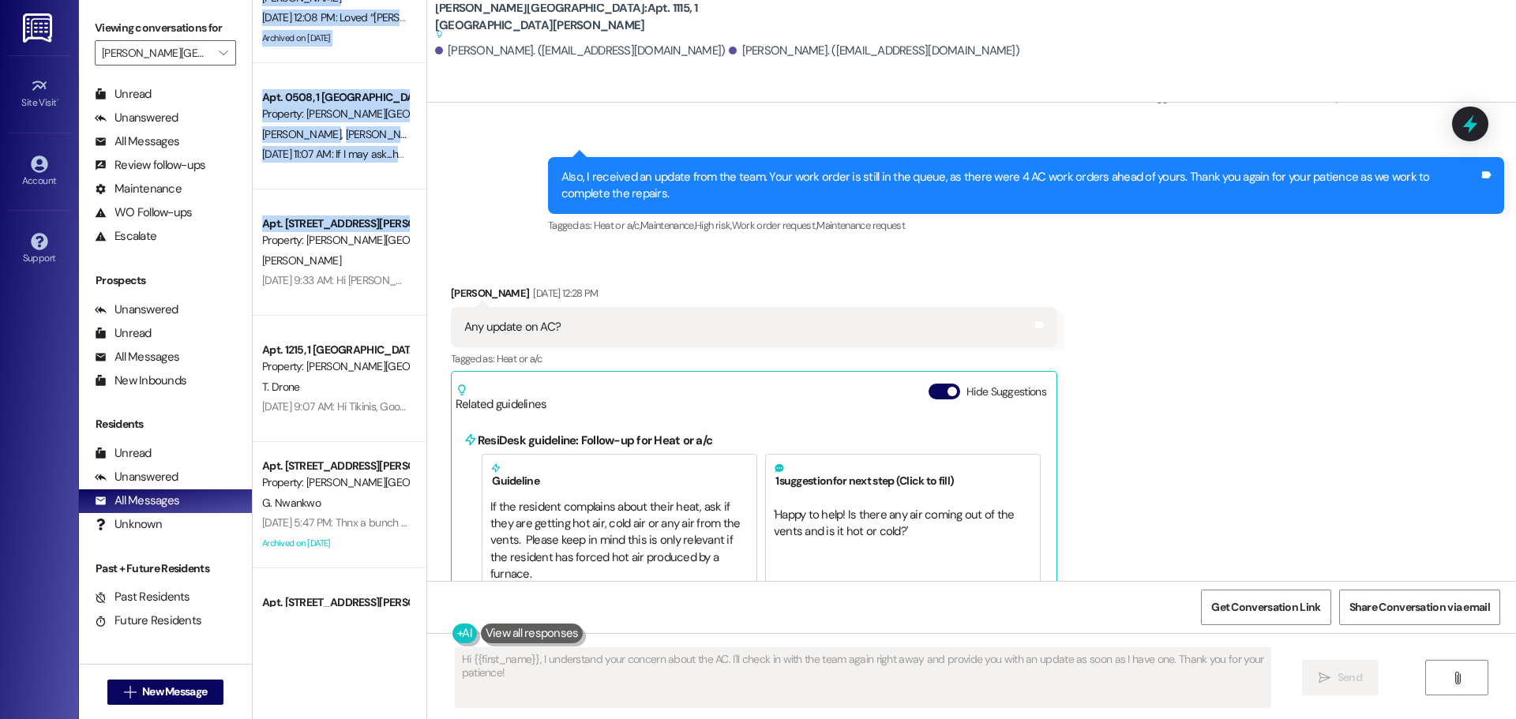
drag, startPoint x: 407, startPoint y: 200, endPoint x: 410, endPoint y: 149, distance: 50.6
click at [410, 149] on div "Apt. 0305, 1 Halston Harris Bridge Property: Halston Harris Bridge S. Rodriguez…" at bounding box center [340, 303] width 174 height 607
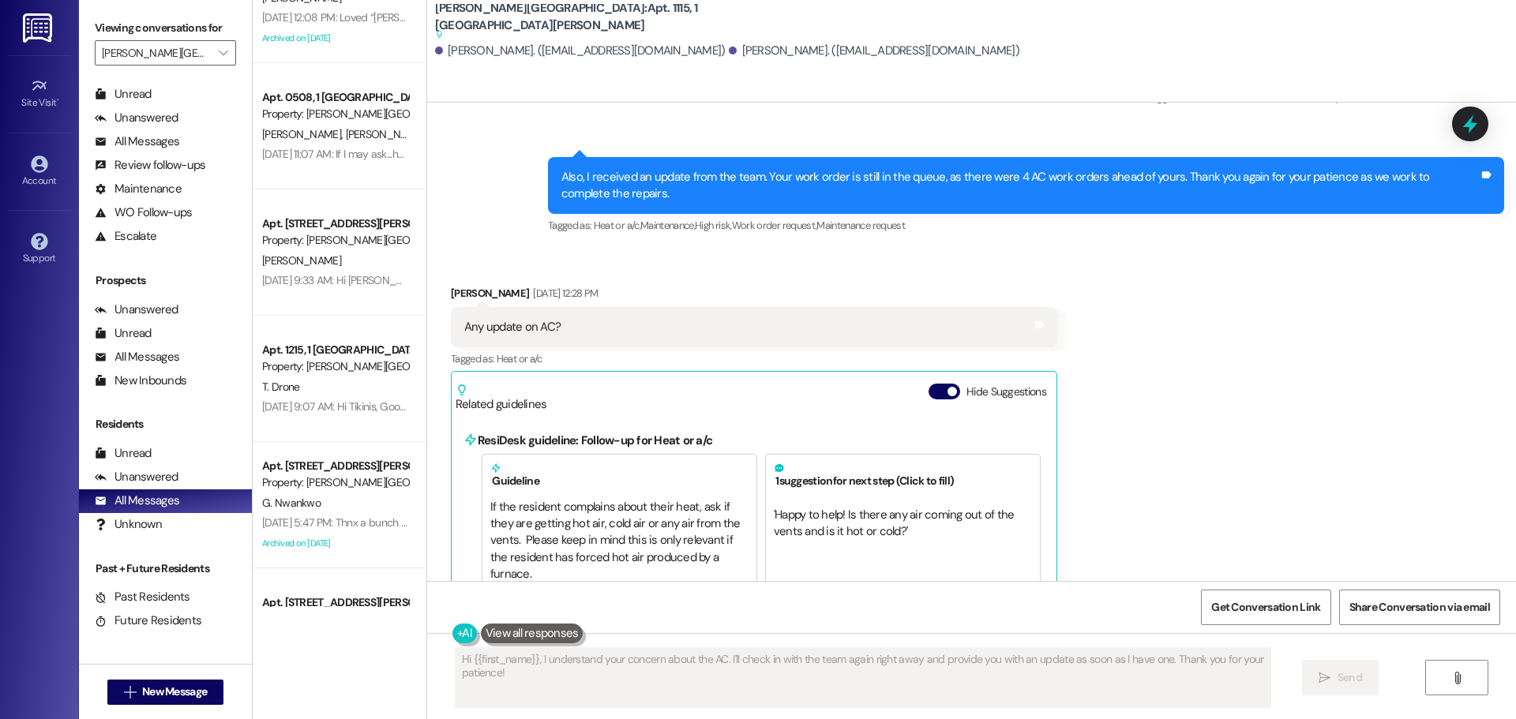
drag, startPoint x: 464, startPoint y: 200, endPoint x: 452, endPoint y: 201, distance: 11.9
click at [464, 199] on div "Sent via SMS Sarah (ResiDesk) Aug 12, 2025 at 3:24 PM Awesome! The work order f…" at bounding box center [971, 118] width 1089 height 261
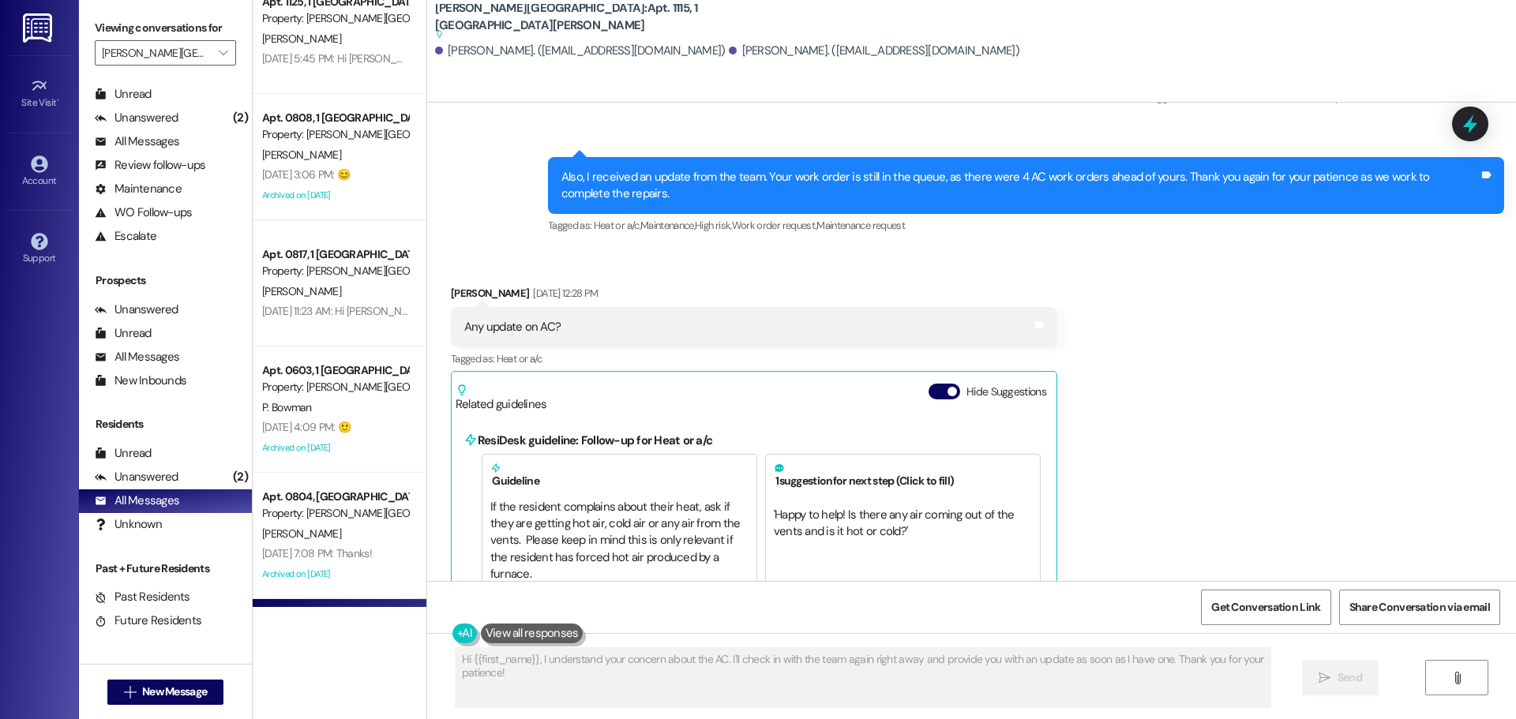
scroll to position [2842, 0]
